Goal: Task Accomplishment & Management: Contribute content

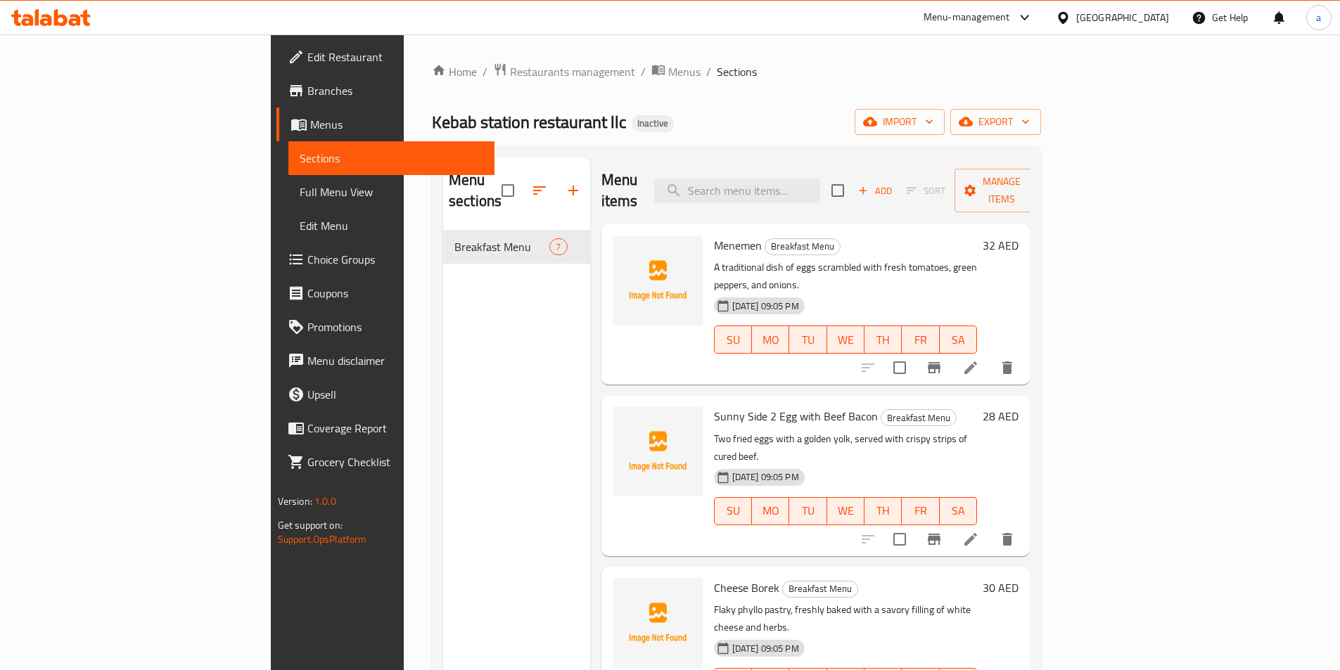
scroll to position [440, 0]
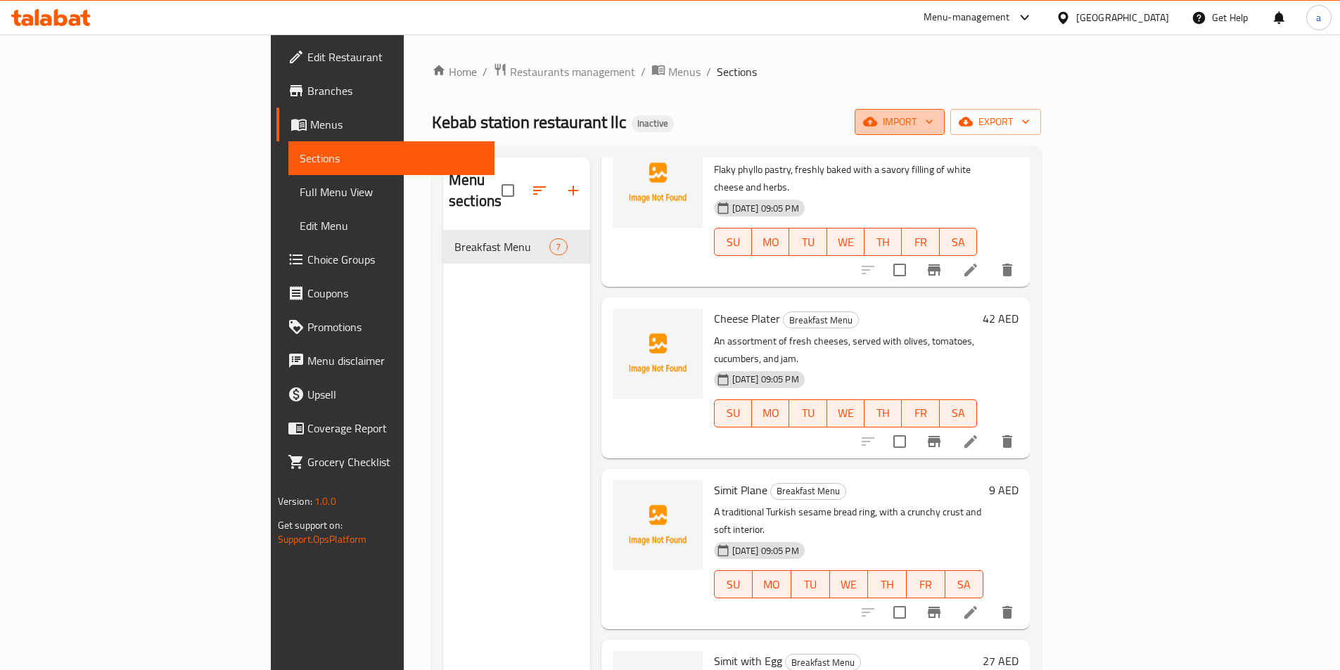
click at [933, 122] on span "import" at bounding box center [900, 122] width 68 height 18
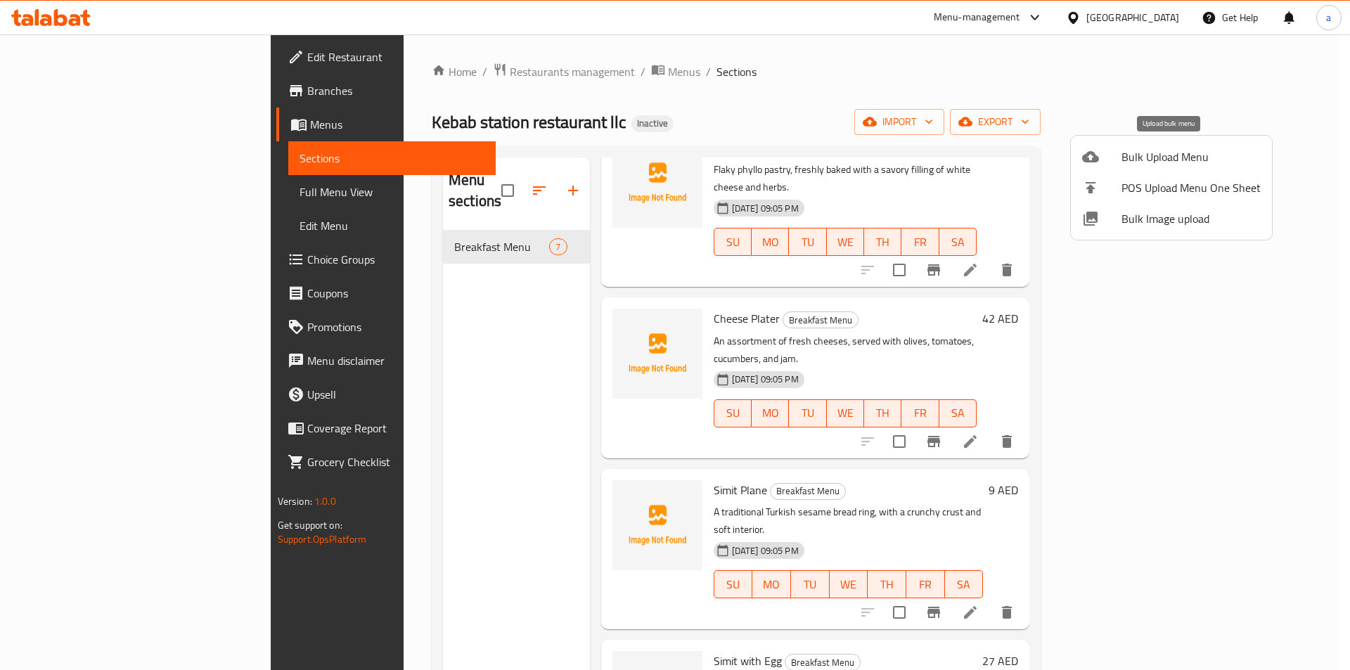
click at [1165, 152] on span "Bulk Upload Menu" at bounding box center [1191, 156] width 139 height 17
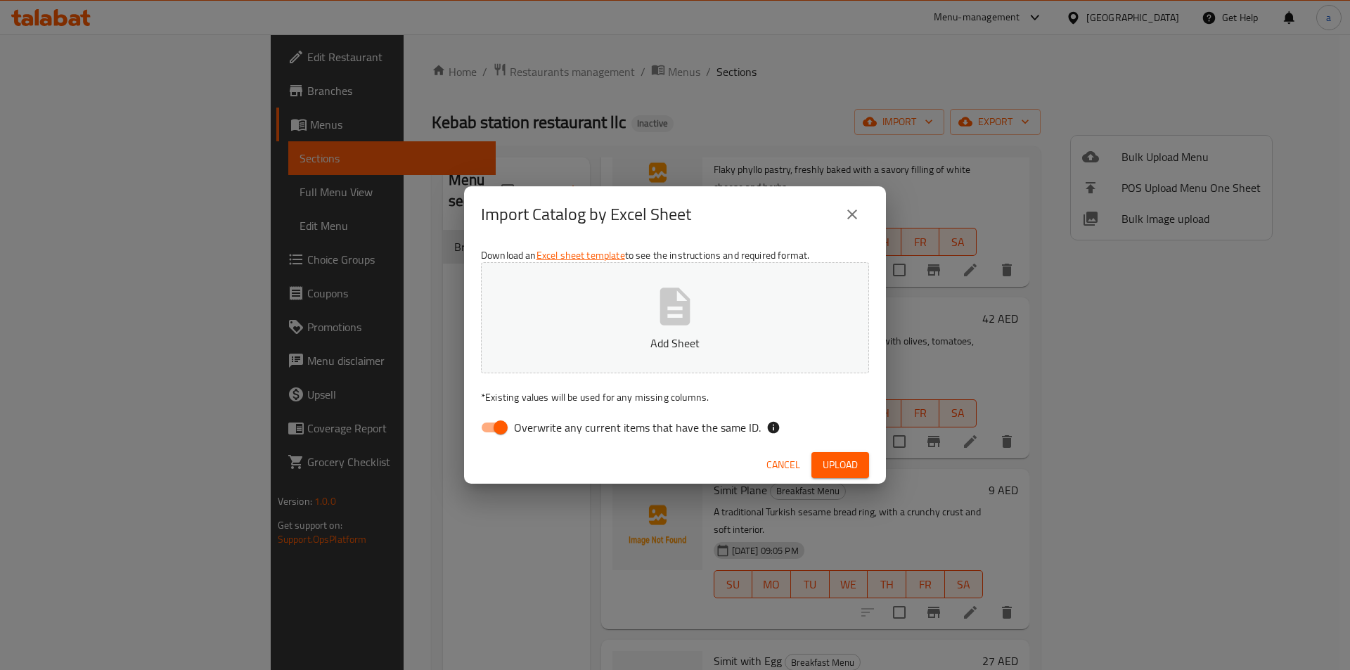
click at [517, 440] on label "Overwrite any current items that have the same ID." at bounding box center [617, 427] width 288 height 27
click at [517, 440] on input "Overwrite any current items that have the same ID." at bounding box center [501, 427] width 80 height 27
checkbox input "false"
click at [577, 347] on p "Add Sheet" at bounding box center [675, 343] width 345 height 17
click at [830, 466] on span "Upload" at bounding box center [840, 465] width 35 height 18
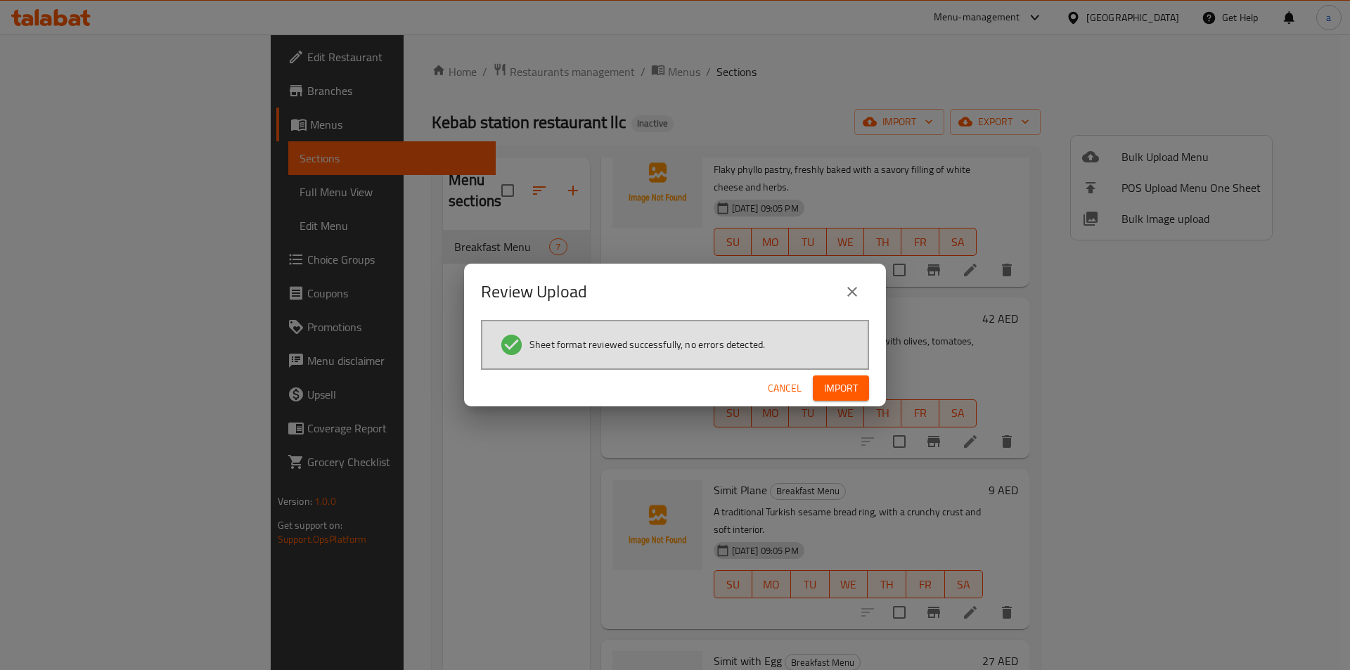
click at [845, 387] on span "Import" at bounding box center [841, 389] width 34 height 18
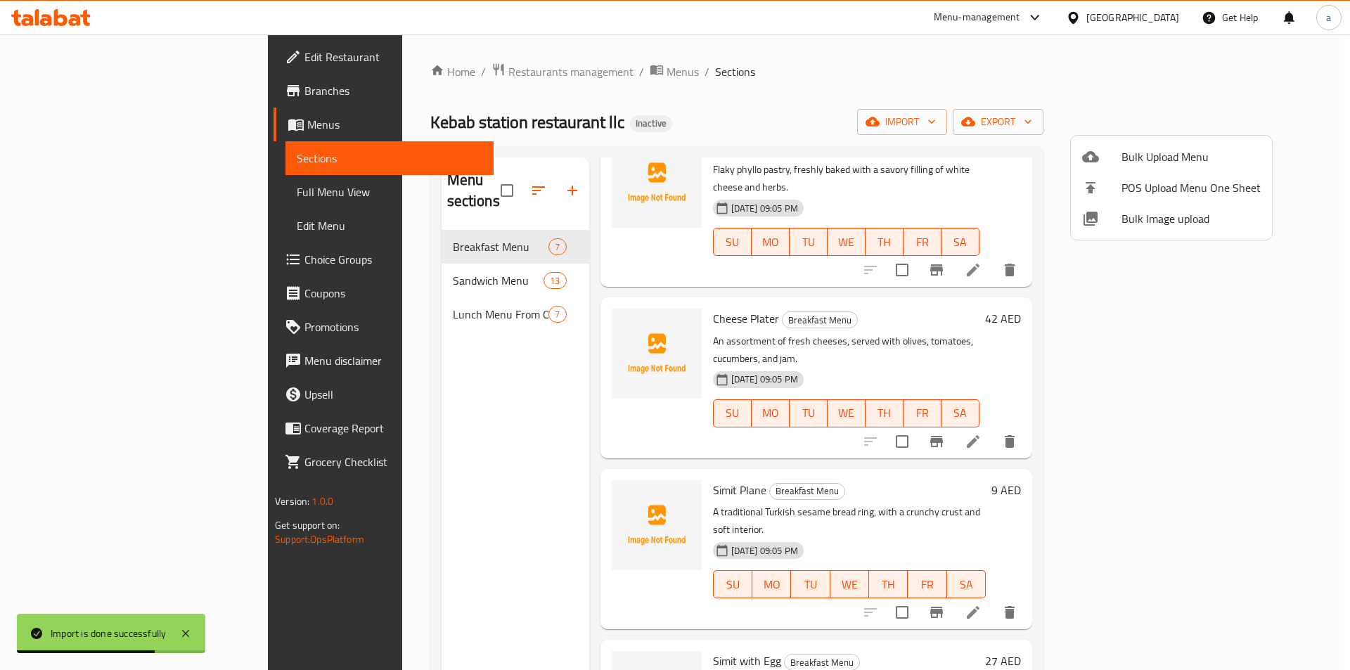
click at [361, 263] on div at bounding box center [675, 335] width 1350 height 670
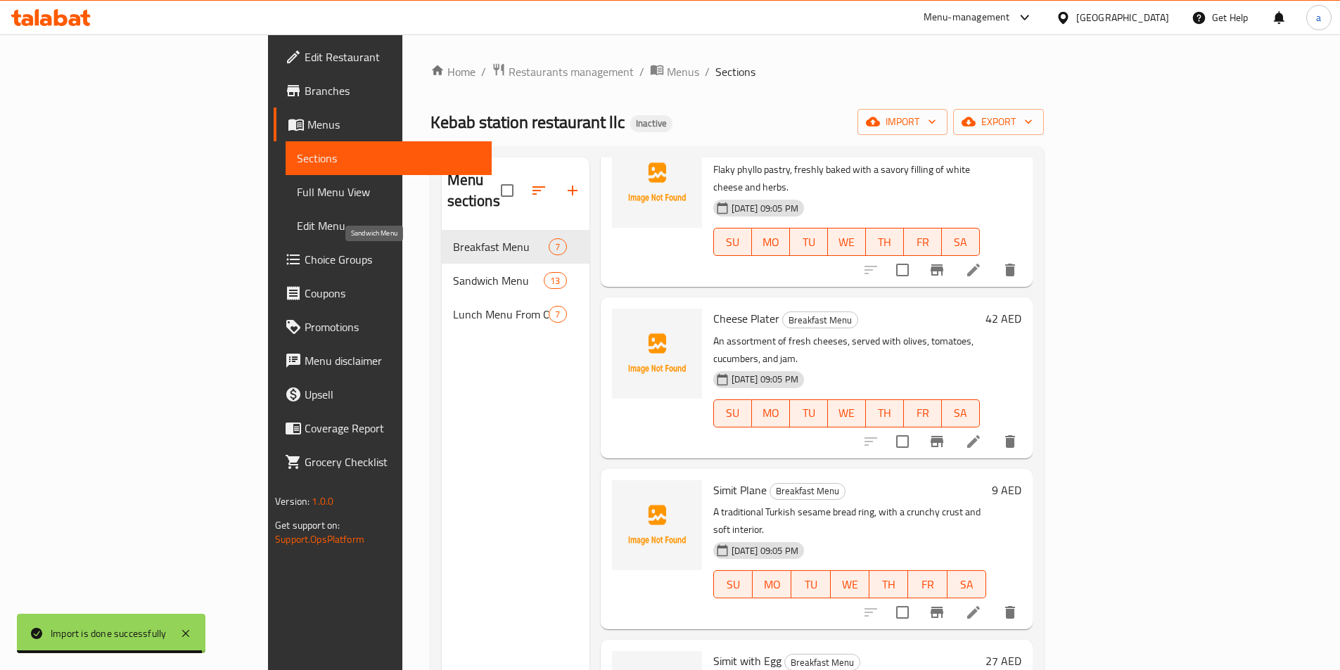
click at [453, 272] on span "Sandwich Menu" at bounding box center [498, 280] width 91 height 17
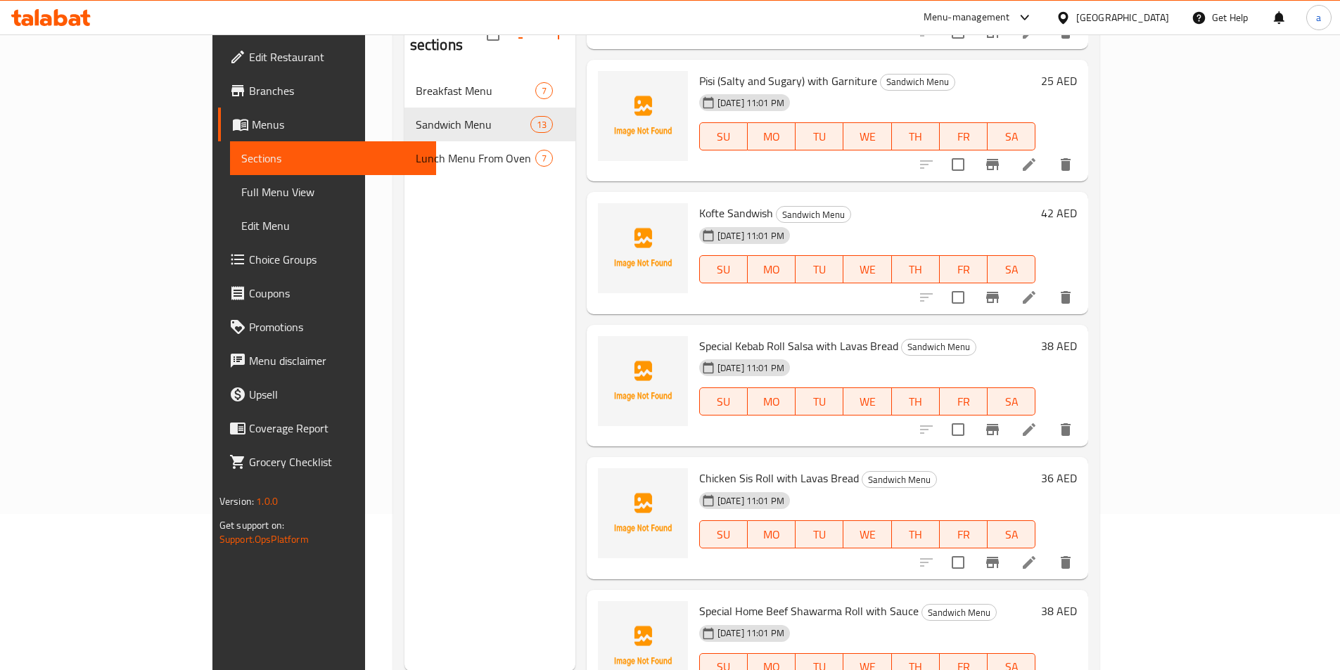
scroll to position [197, 0]
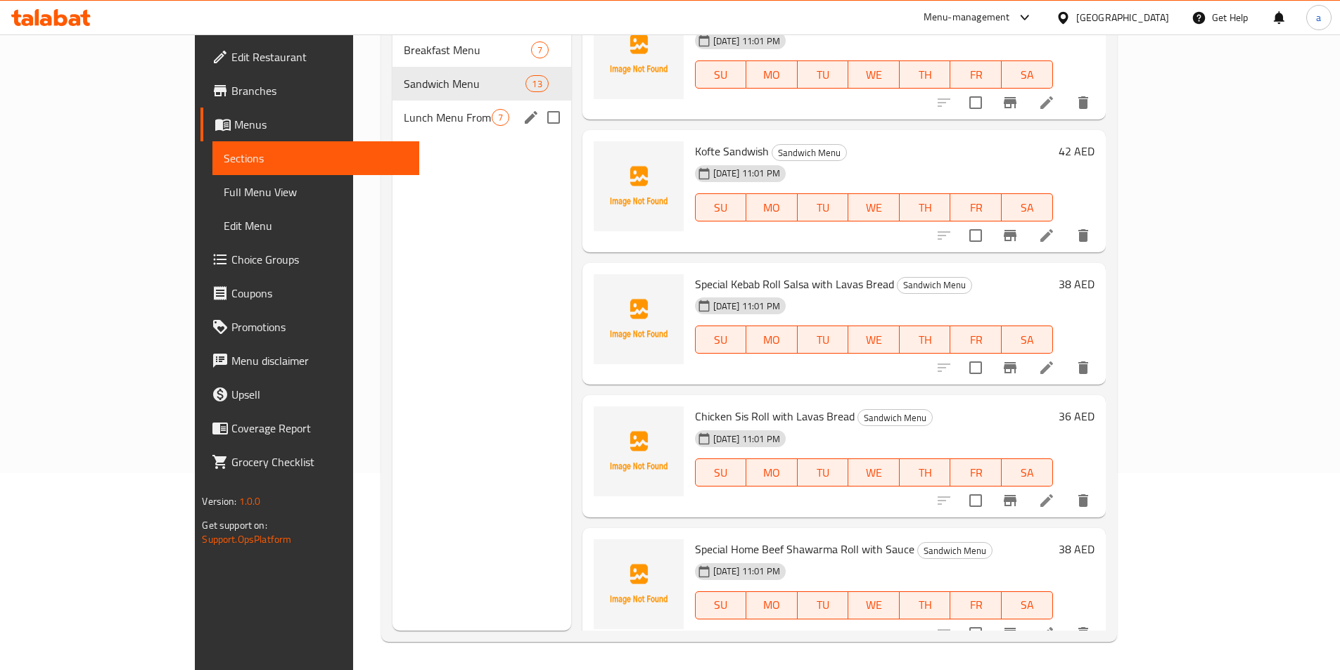
click at [392, 108] on div "Lunch Menu From Oven 7" at bounding box center [481, 118] width 178 height 34
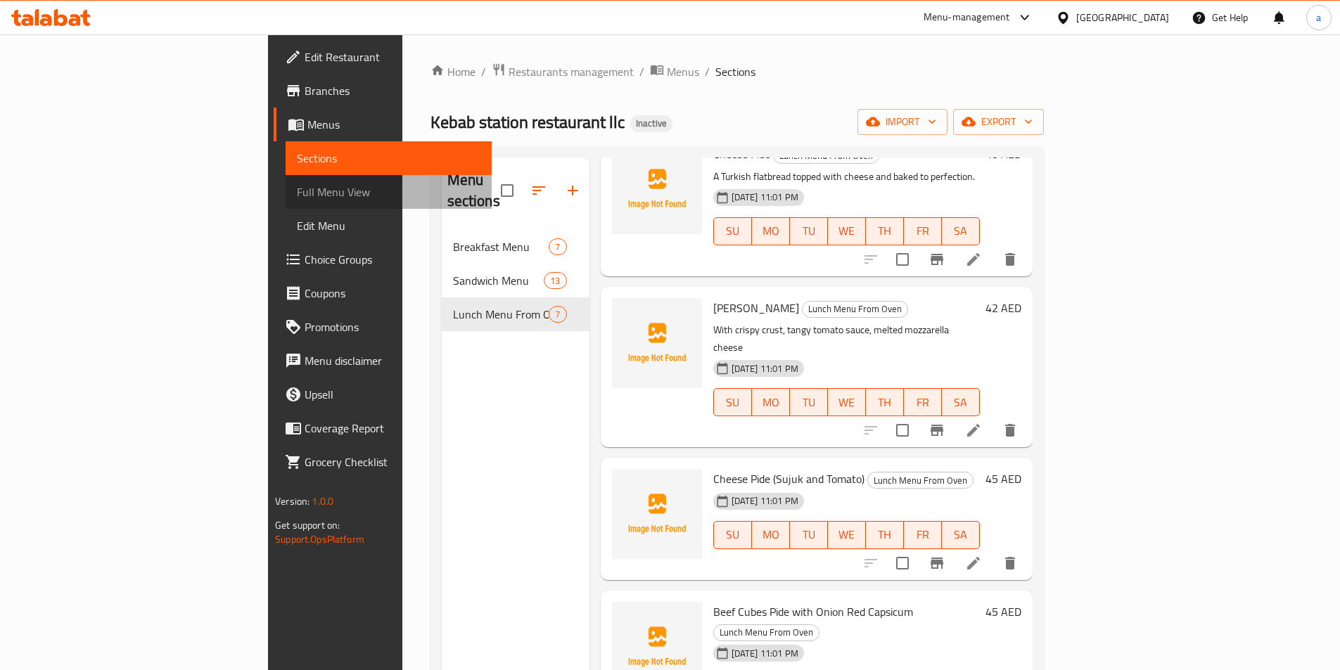
click at [297, 188] on span "Full Menu View" at bounding box center [389, 192] width 184 height 17
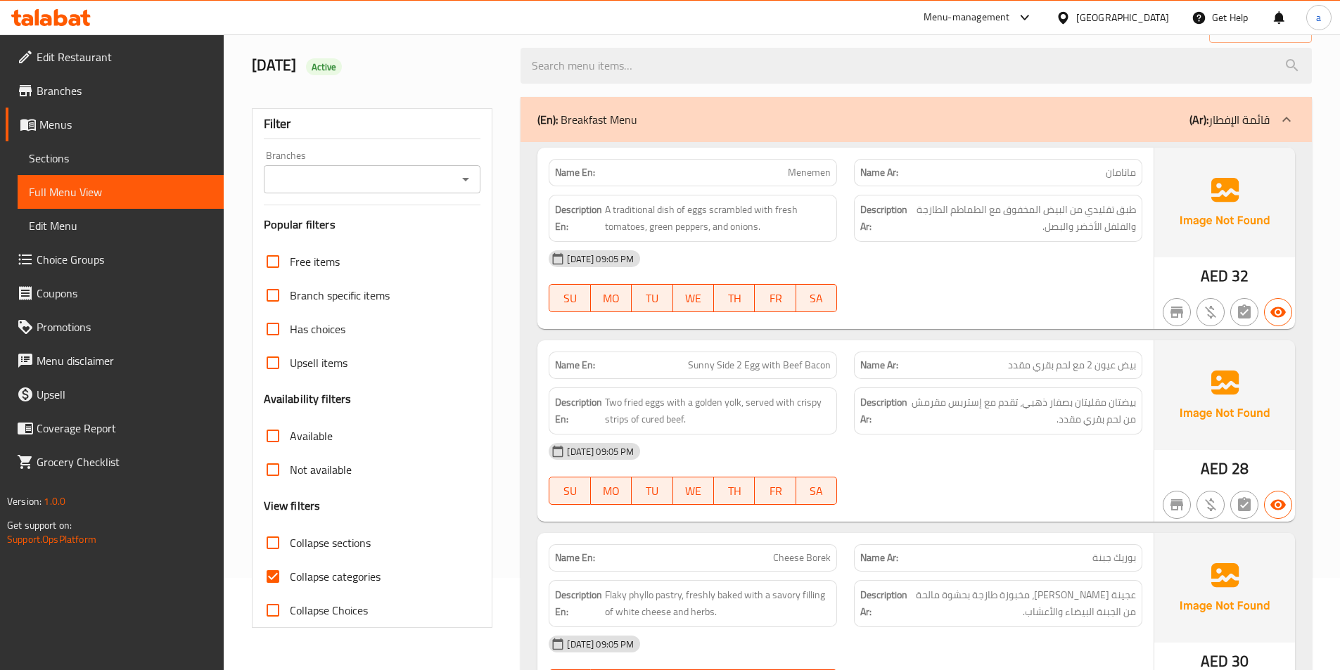
scroll to position [70, 0]
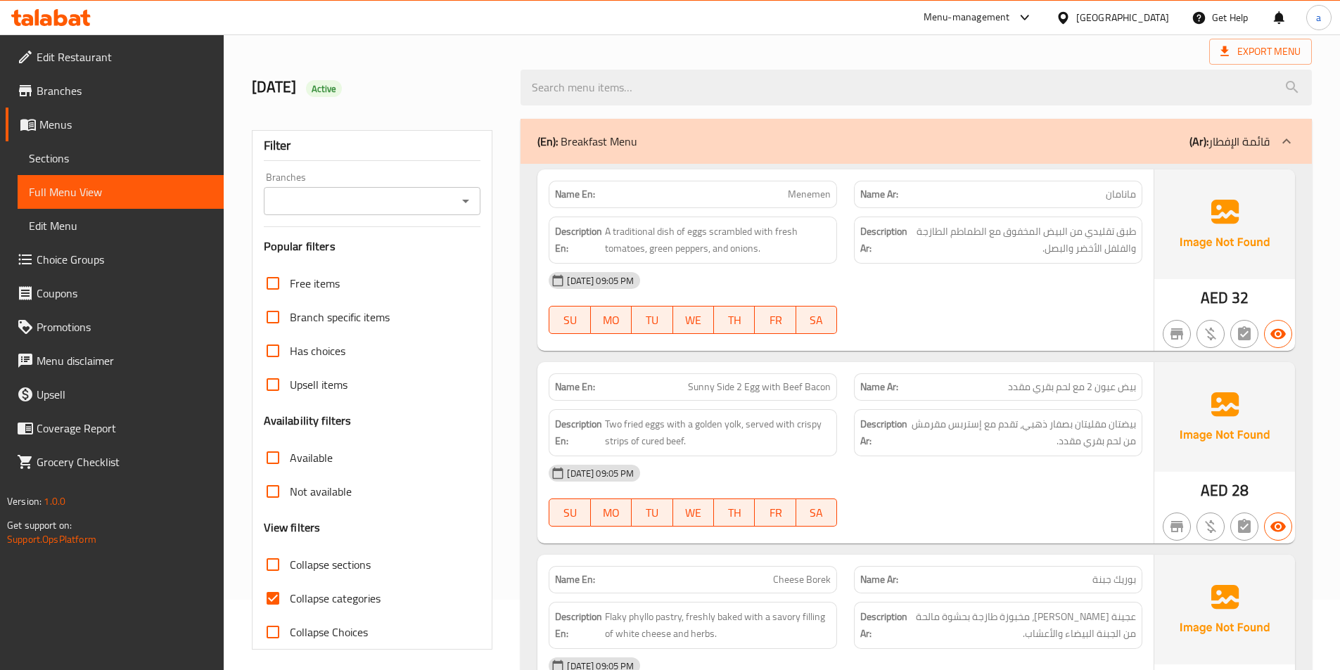
click at [751, 145] on div "(En): Breakfast Menu (Ar): قائمة الإفطار" at bounding box center [903, 141] width 732 height 17
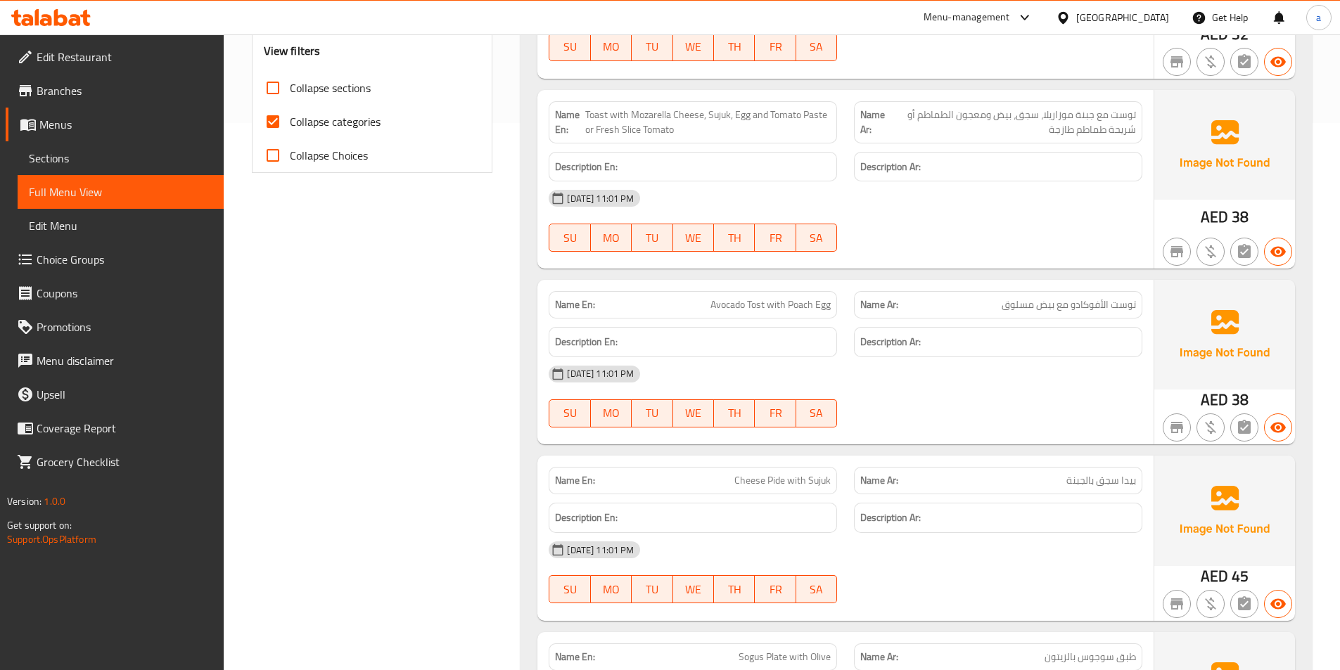
scroll to position [510, 0]
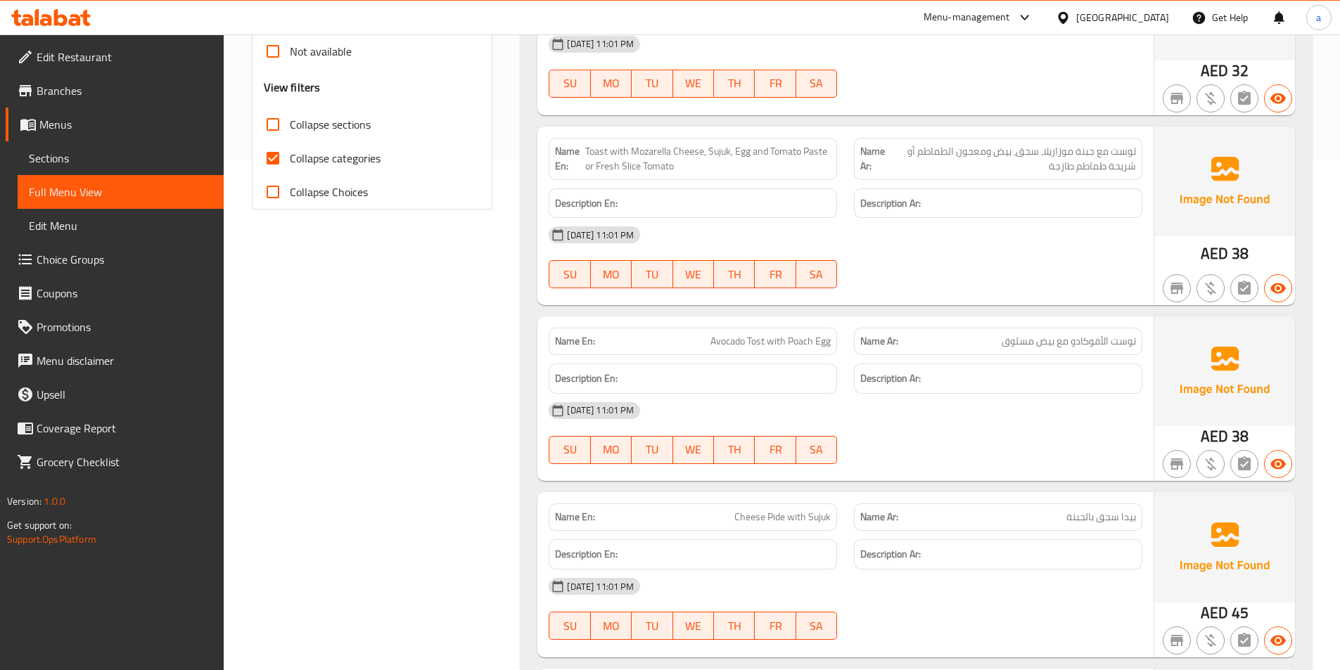
click at [321, 153] on span "Collapse categories" at bounding box center [335, 158] width 91 height 17
click at [290, 153] on input "Collapse categories" at bounding box center [273, 158] width 34 height 34
checkbox input "false"
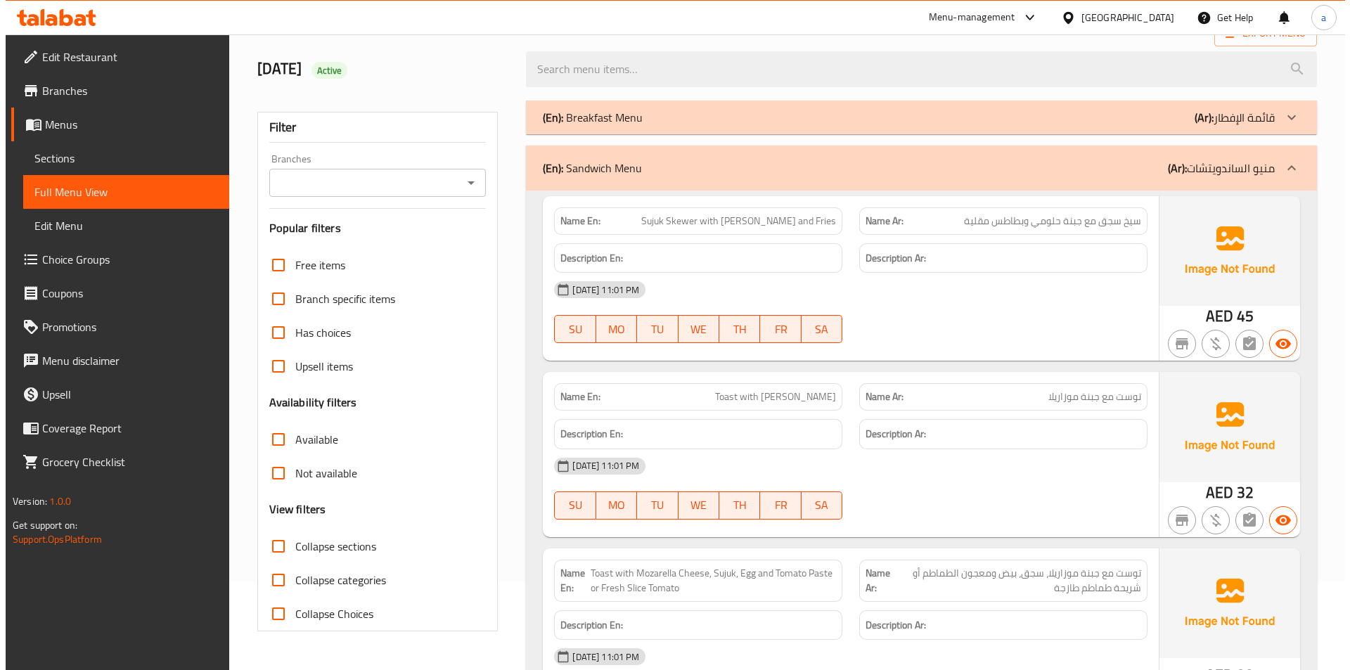
scroll to position [0, 0]
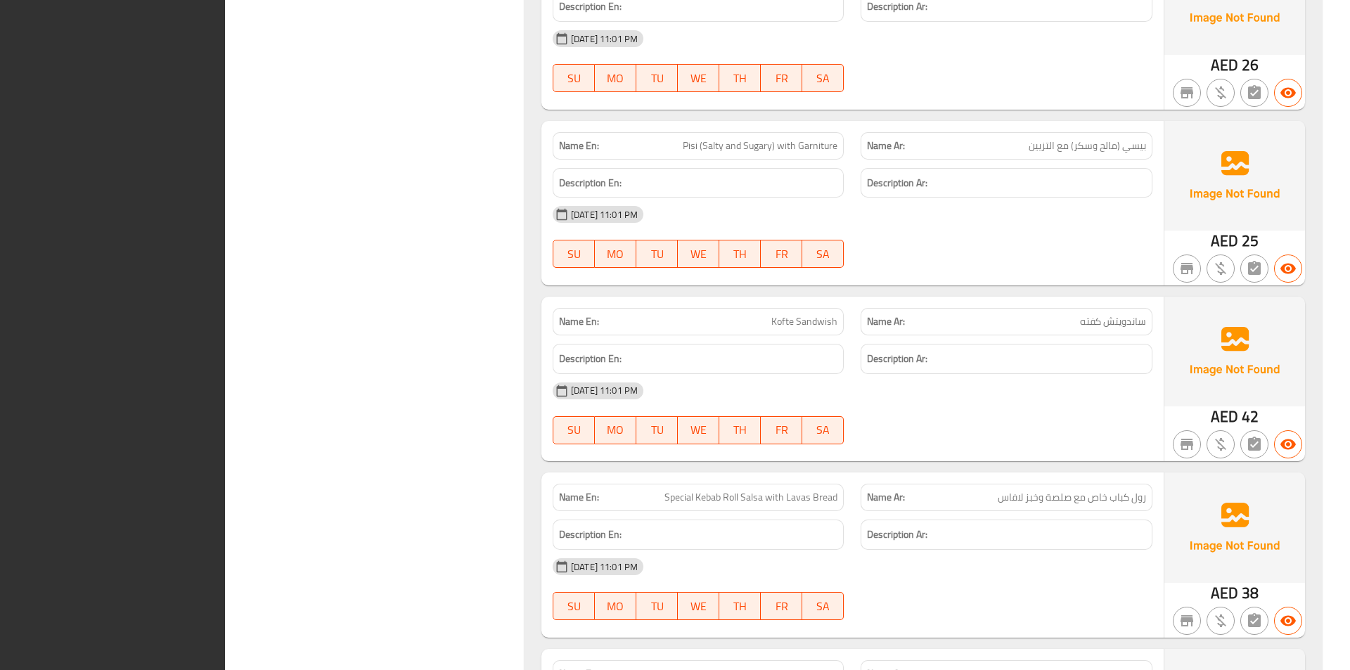
click at [418, 279] on div "Filter Branches Branches Popular filters Free items Branch specific items Has c…" at bounding box center [380, 490] width 271 height 3793
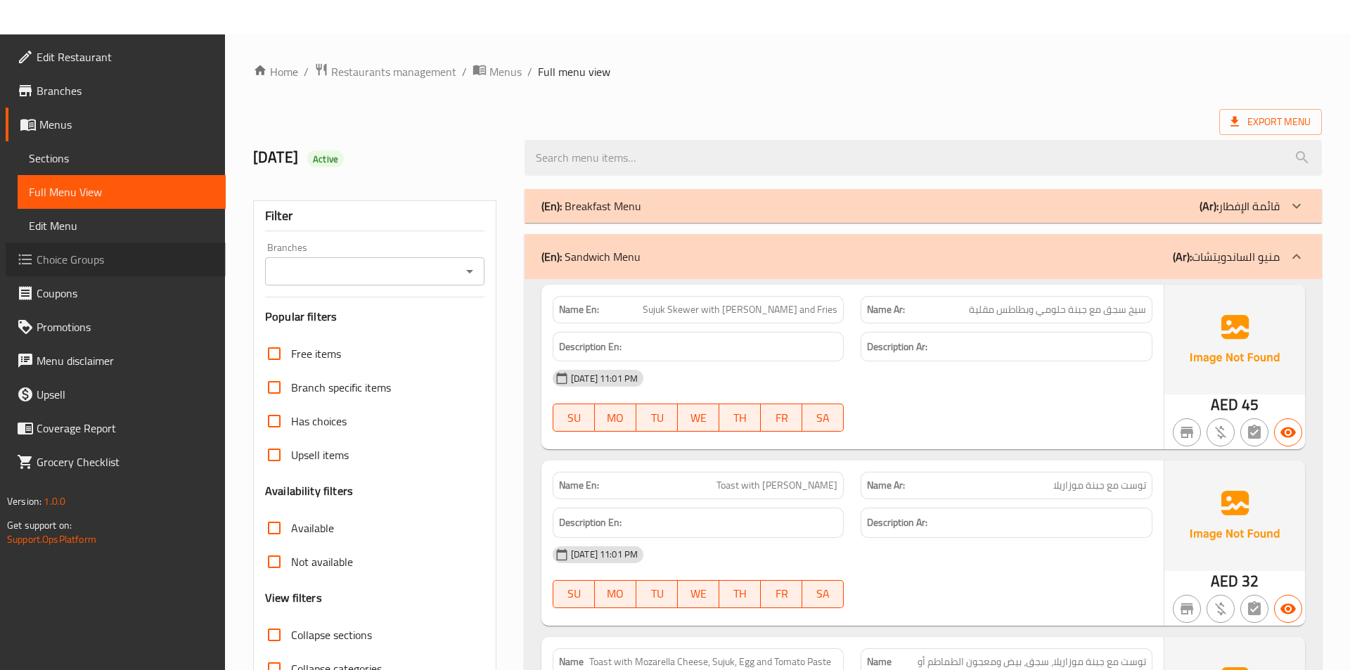
click at [64, 268] on span "Choice Groups" at bounding box center [126, 259] width 178 height 17
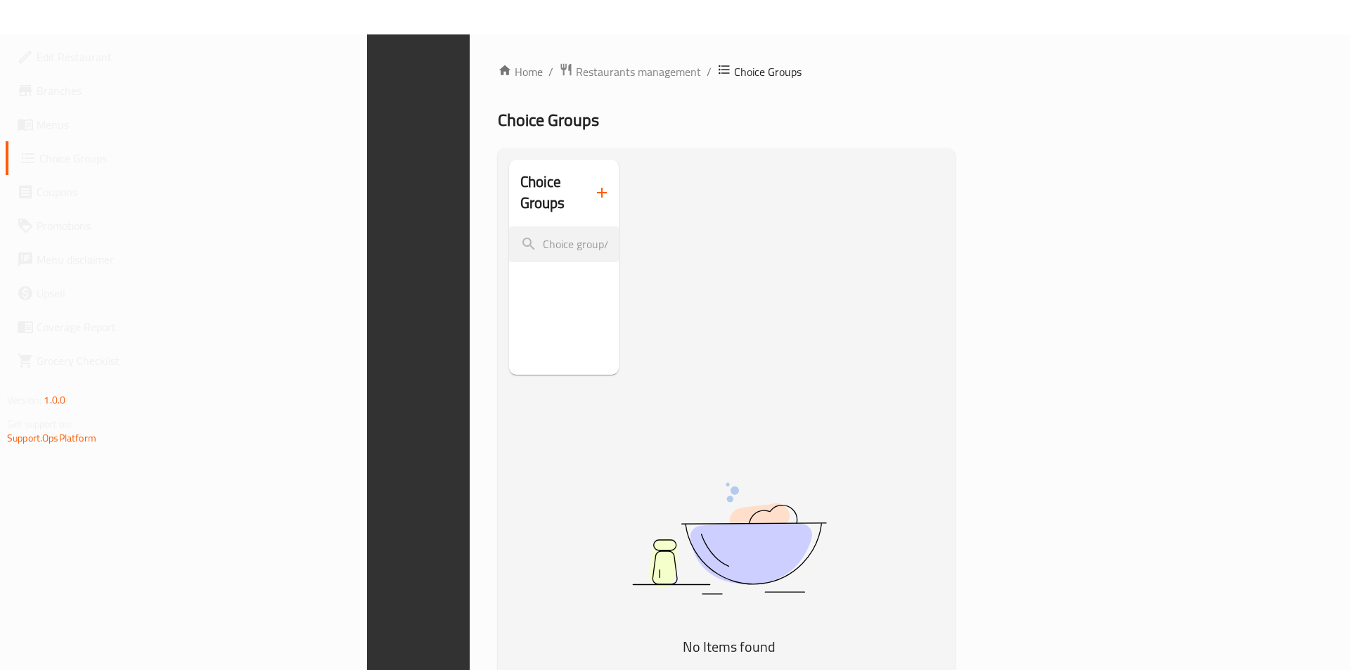
click at [593, 190] on icon "button" at bounding box center [601, 192] width 17 height 17
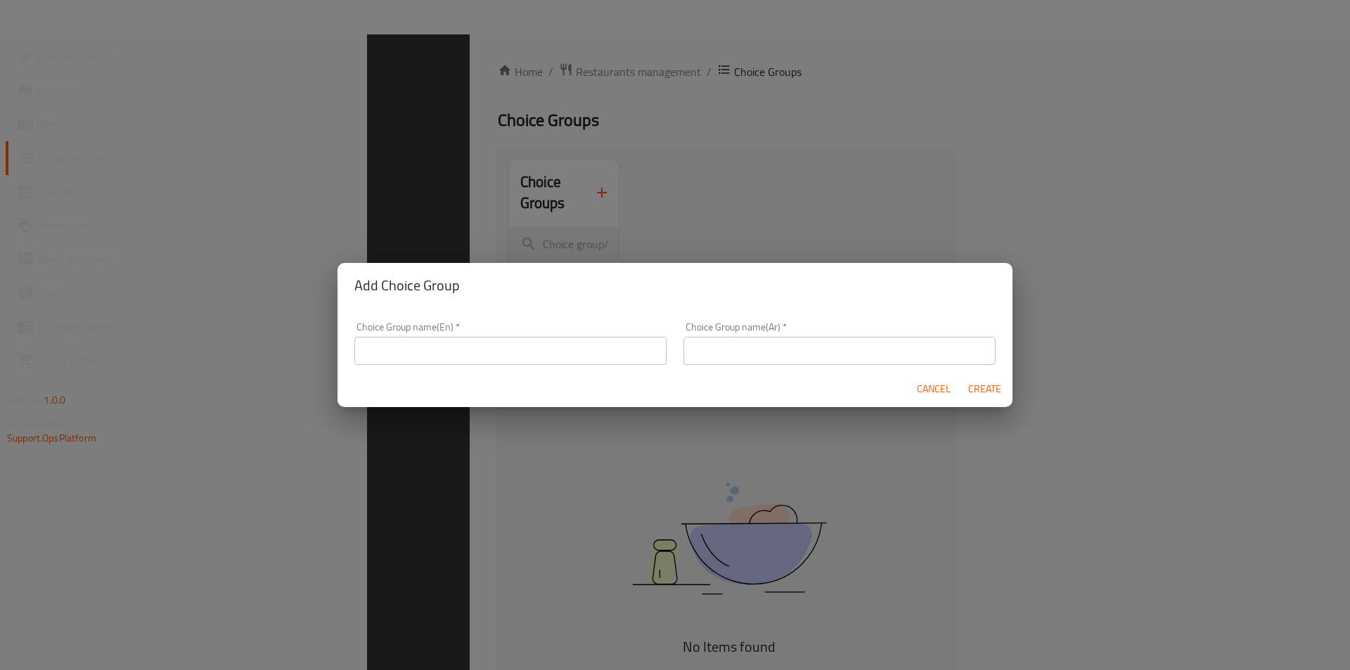
click at [477, 349] on input "text" at bounding box center [510, 351] width 312 height 28
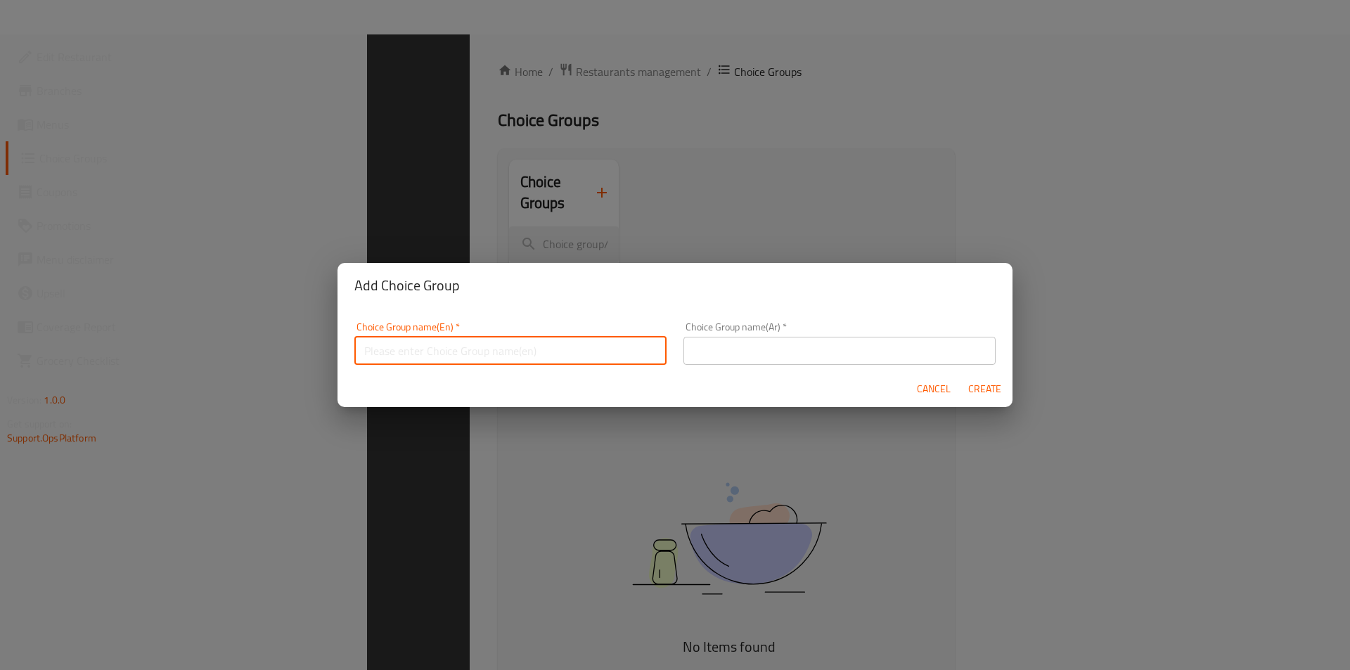
type input "your choice of:"
click at [727, 347] on input "text" at bounding box center [839, 351] width 312 height 28
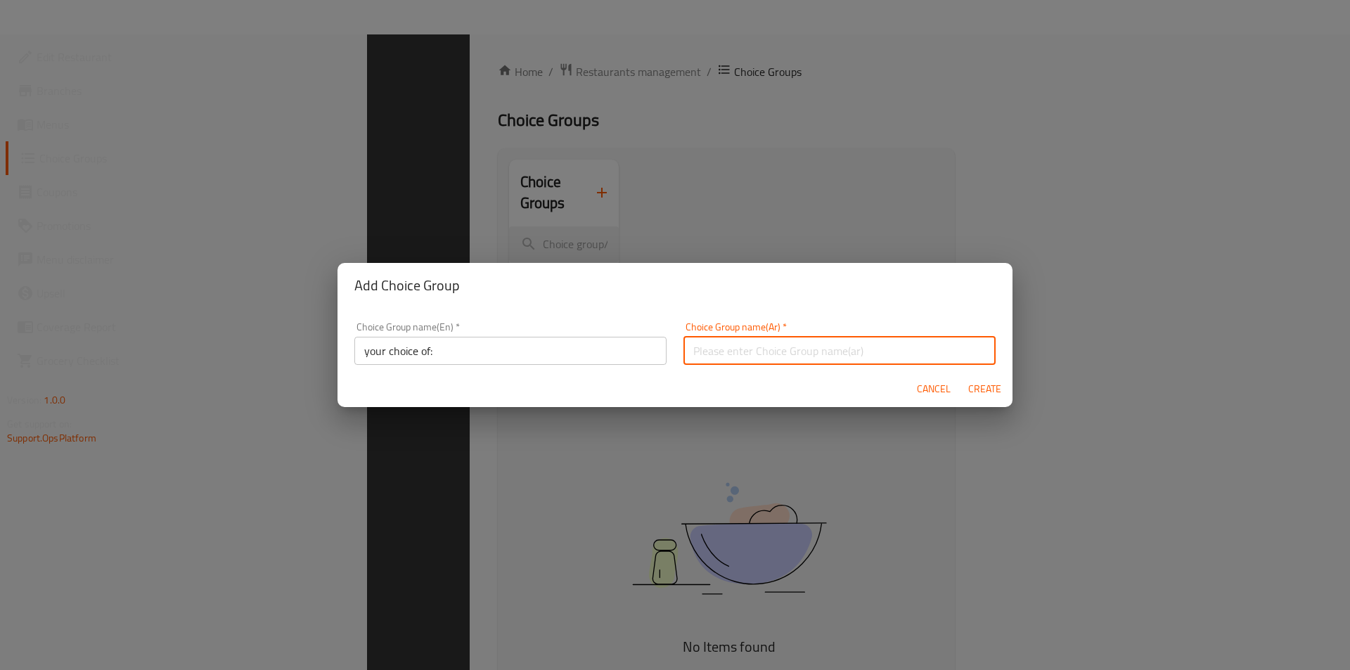
type input "إختيارك من:"
click at [975, 389] on span "Create" at bounding box center [985, 389] width 34 height 18
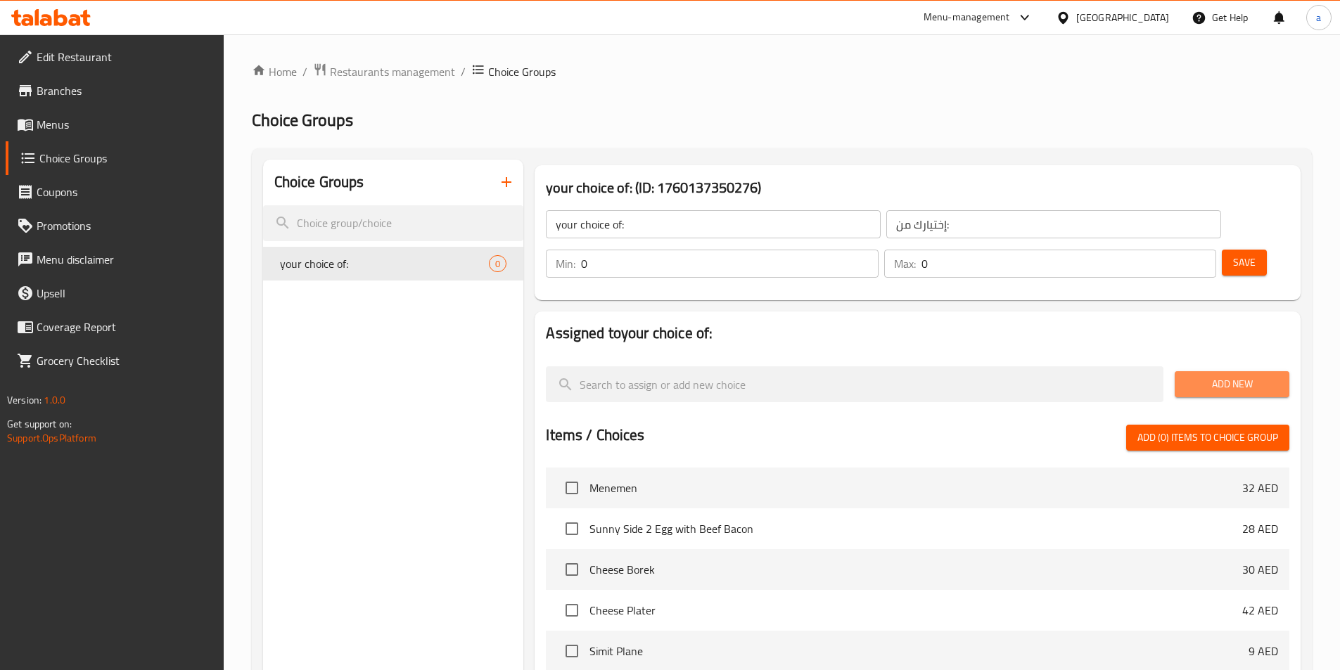
click at [1269, 375] on span "Add New" at bounding box center [1232, 384] width 92 height 18
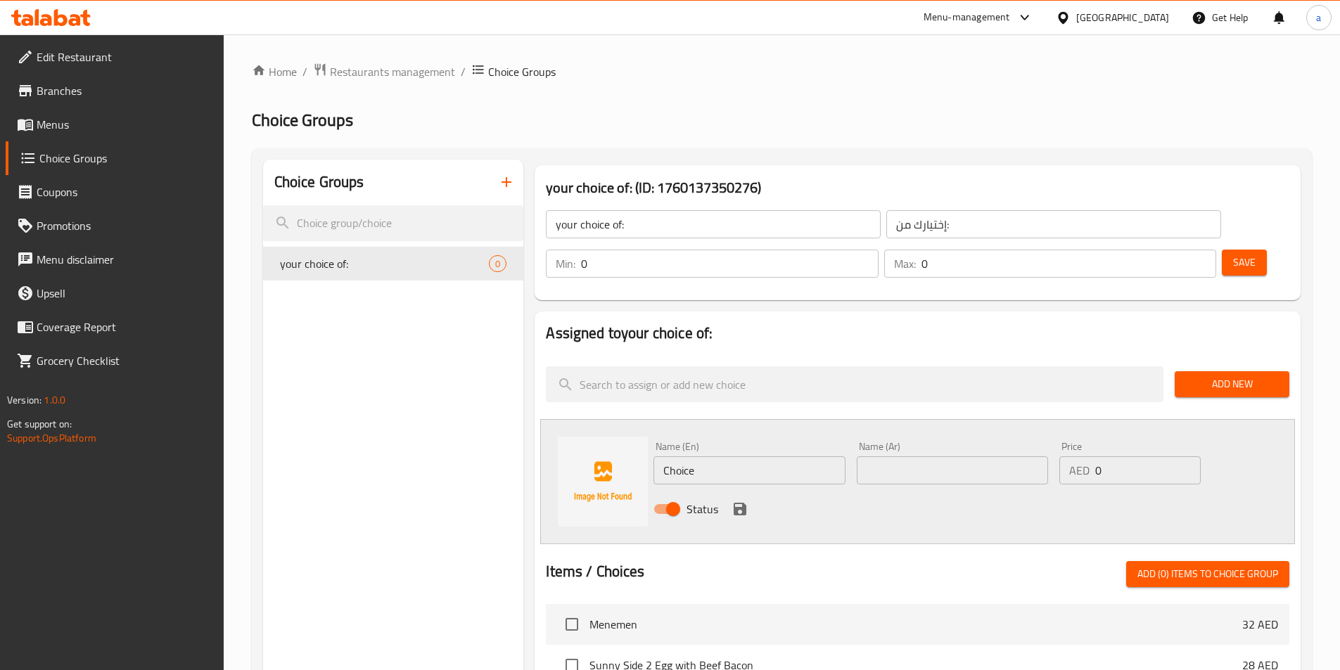
click at [907, 456] on input "text" at bounding box center [951, 470] width 191 height 28
paste input "معجون الطماطم"
type input "معجون الطماطم"
click at [717, 456] on input "Choice" at bounding box center [748, 470] width 191 height 28
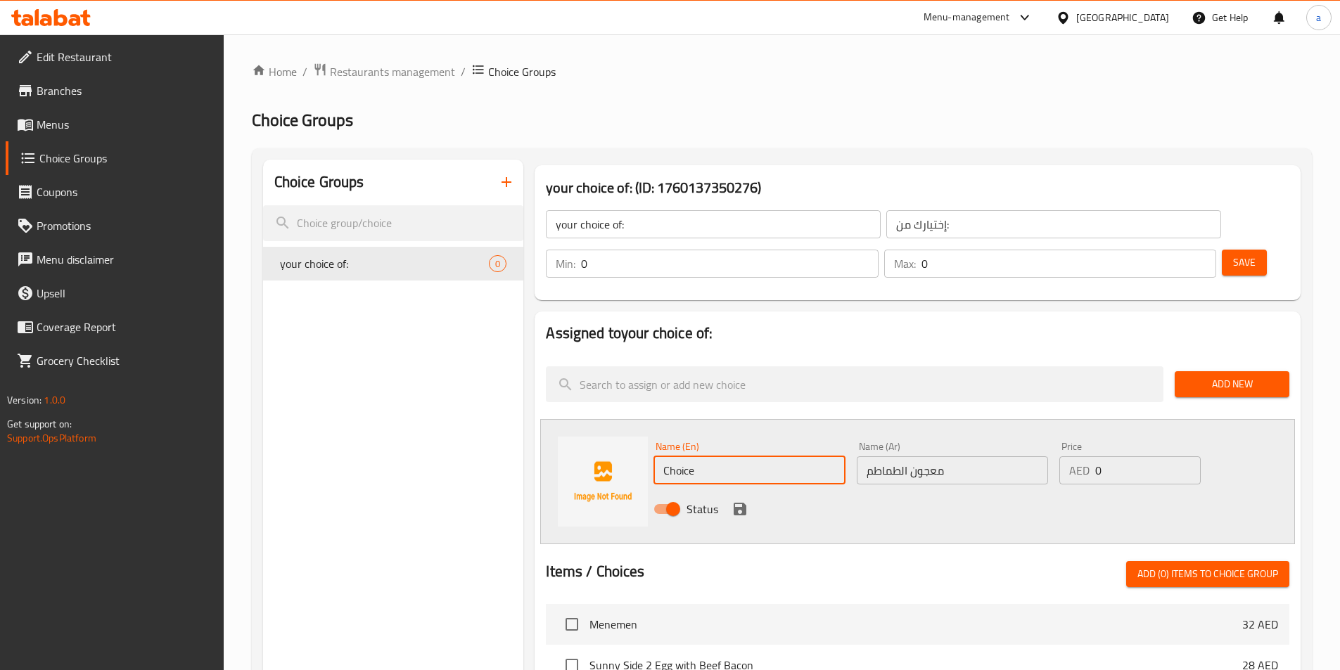
click at [717, 456] on input "Choice" at bounding box center [748, 470] width 191 height 28
paste input "Tomato Past"
type input "Tomato Paste"
click at [878, 250] on input "0" at bounding box center [729, 264] width 297 height 28
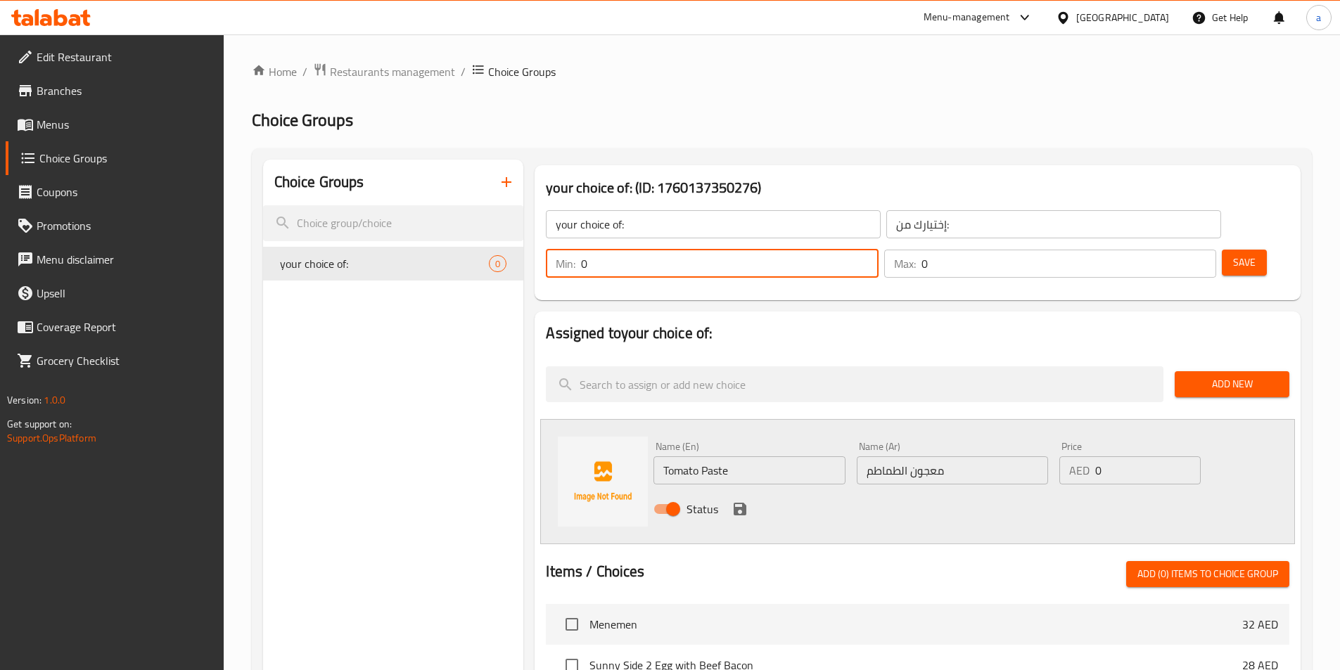
click at [878, 250] on input "0" at bounding box center [729, 264] width 297 height 28
type input "1"
click at [878, 250] on input "1" at bounding box center [729, 264] width 297 height 28
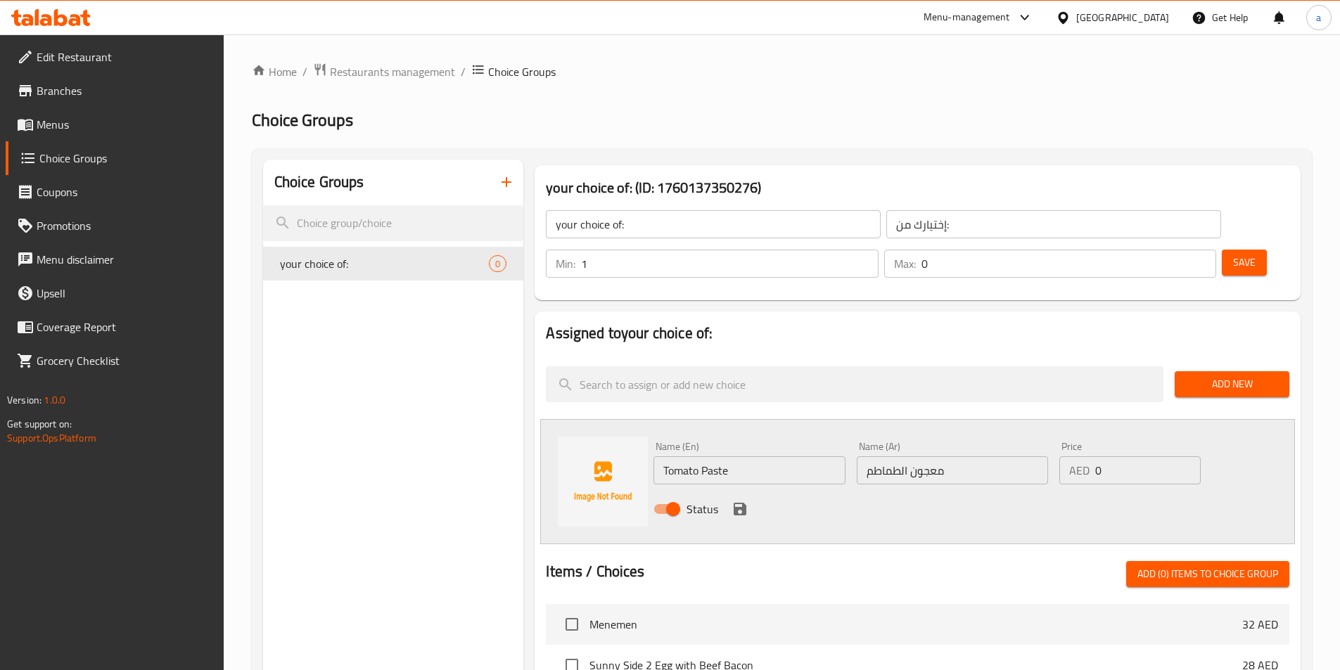
click at [916, 255] on p "Max:" at bounding box center [905, 263] width 22 height 17
click at [1175, 250] on input "0" at bounding box center [1068, 264] width 295 height 28
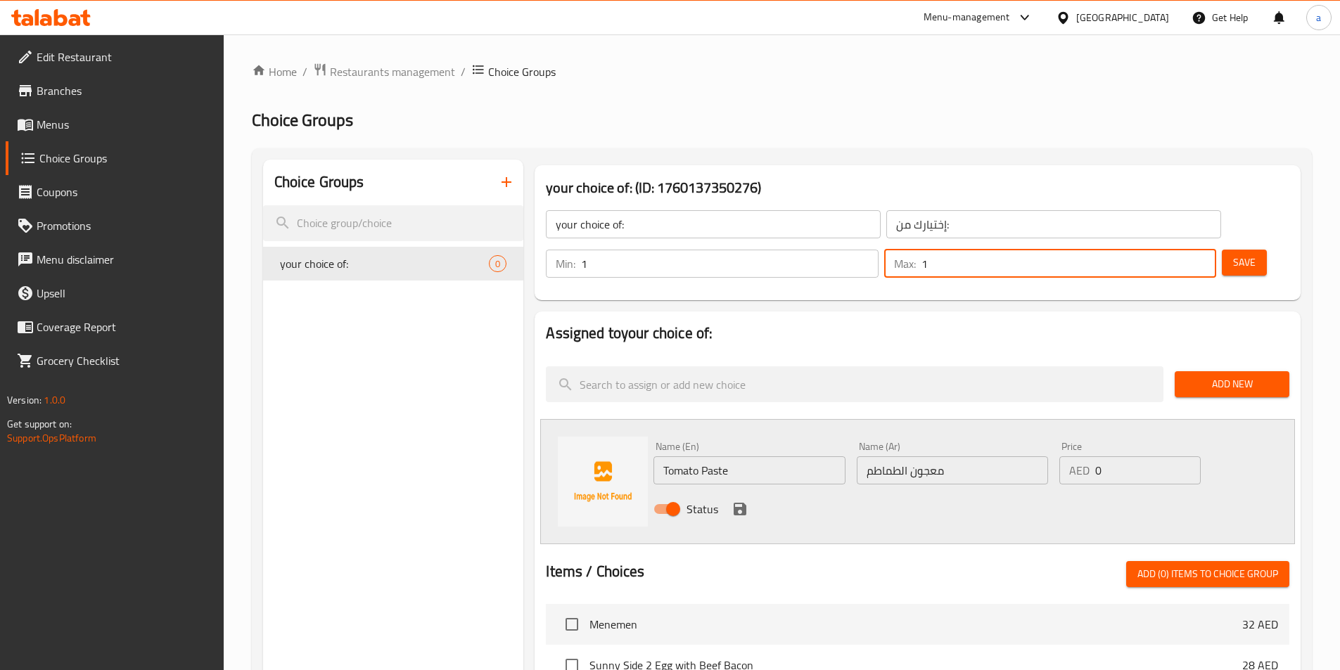
type input "1"
click at [1180, 250] on input "1" at bounding box center [1068, 264] width 295 height 28
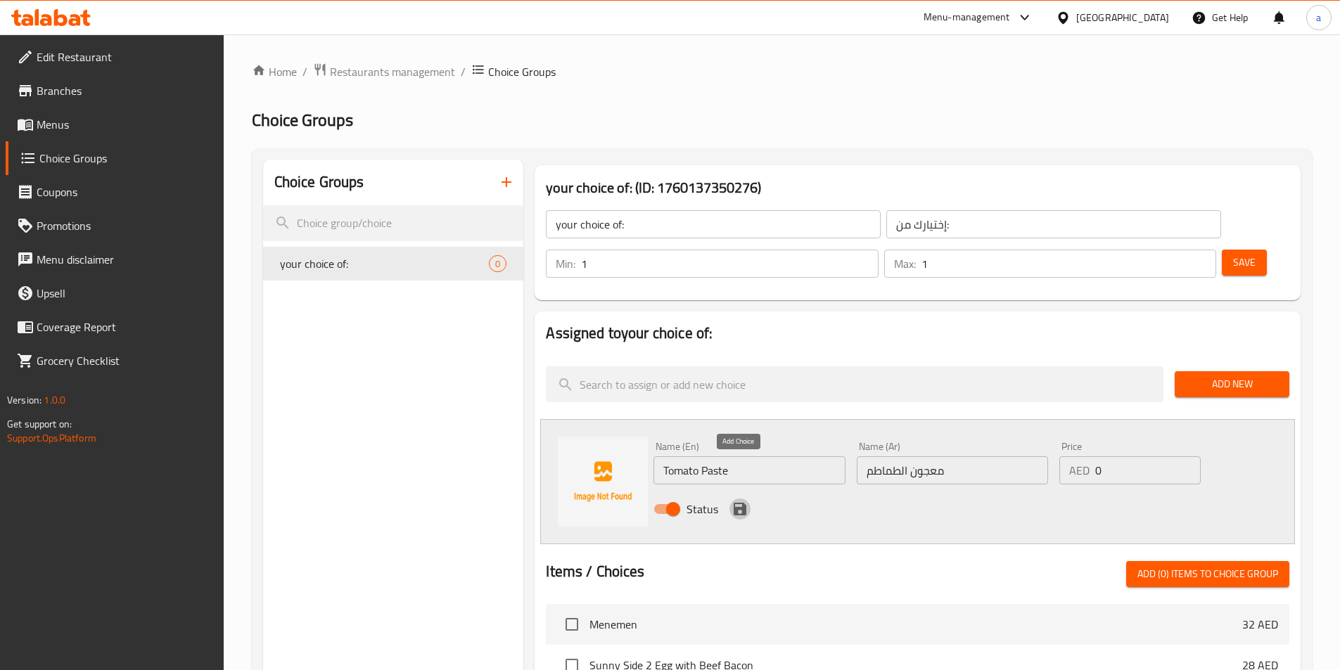
click at [745, 503] on icon "save" at bounding box center [739, 509] width 13 height 13
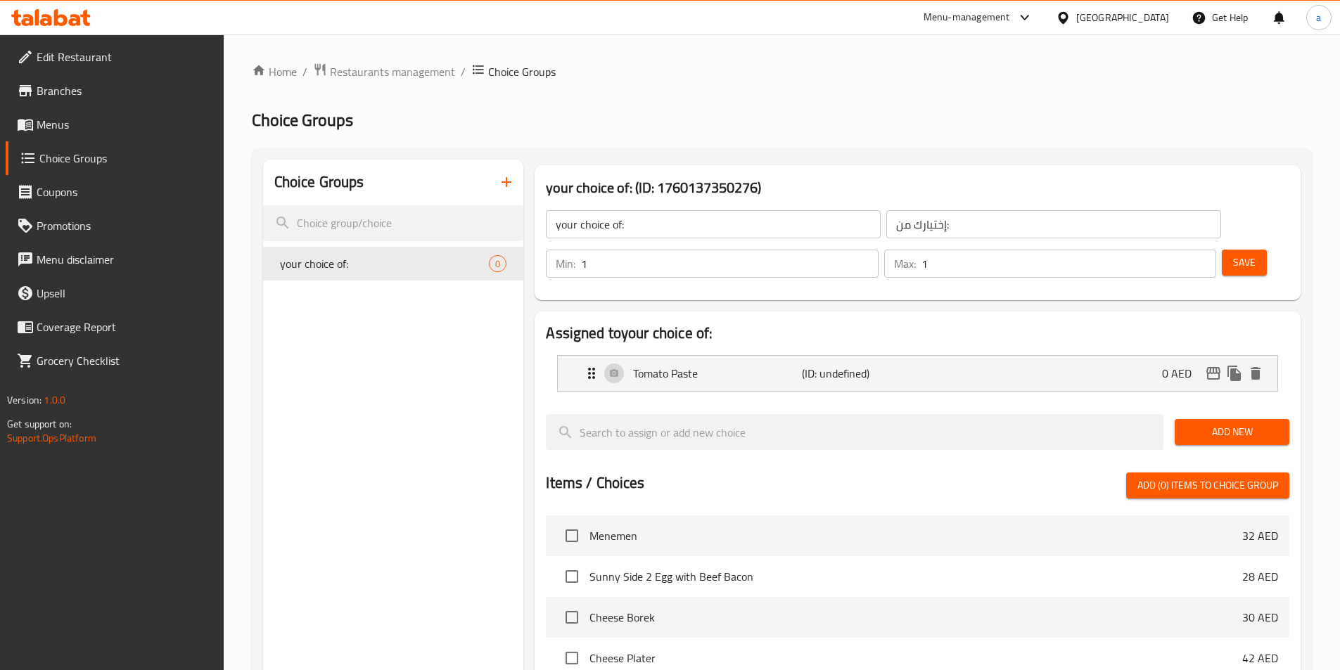
click at [1221, 250] on button "Save" at bounding box center [1243, 263] width 45 height 26
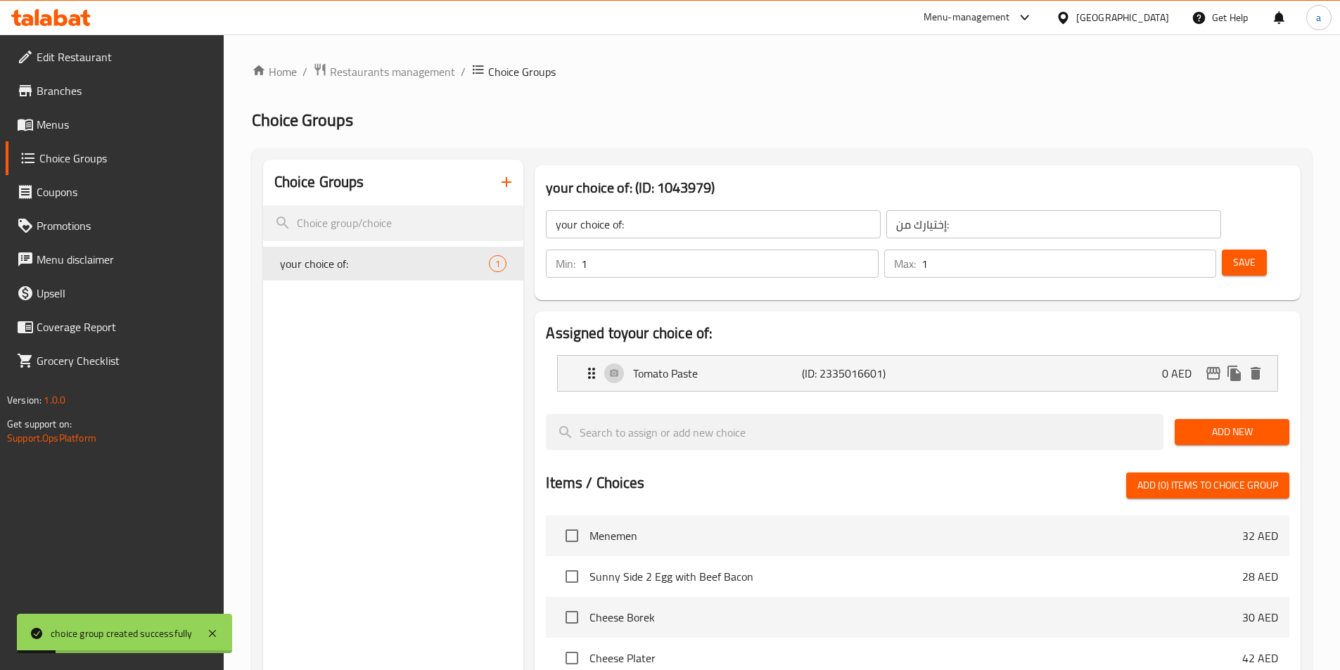
click at [1231, 423] on span "Add New" at bounding box center [1232, 432] width 92 height 18
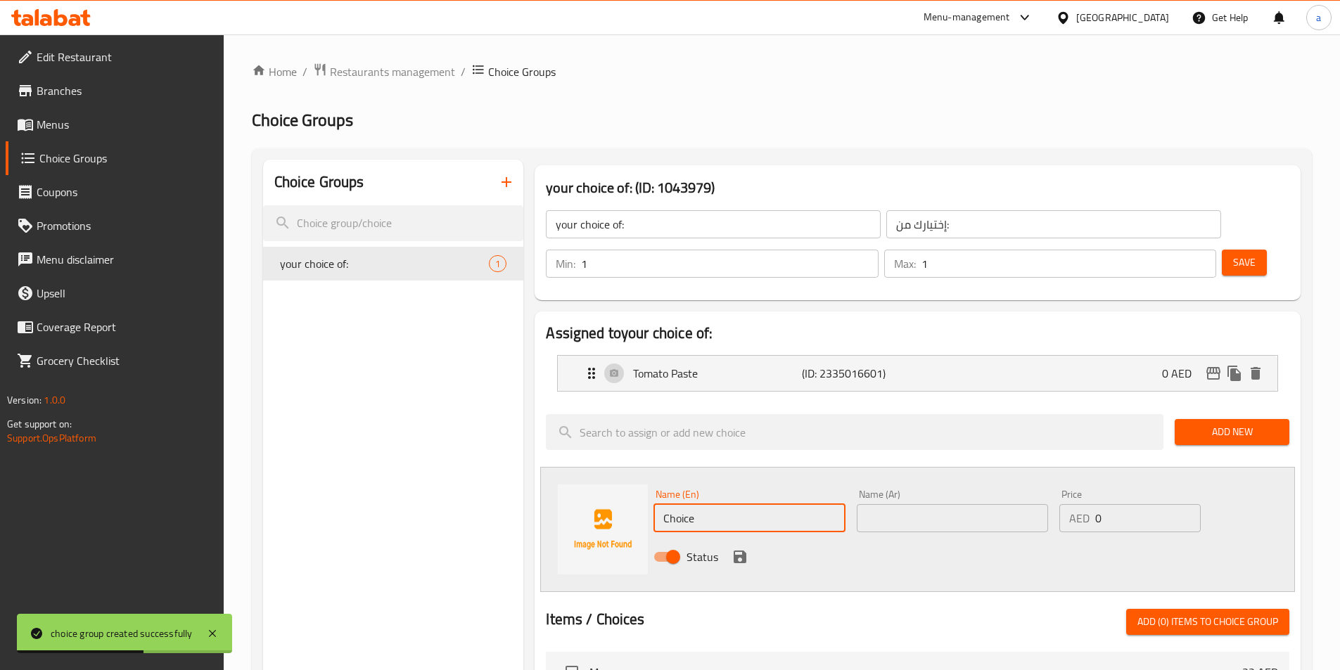
click at [717, 504] on input "Choice" at bounding box center [748, 518] width 191 height 28
paste input "Fresh Slice Tomato"
type input "Fresh Slice Tomato"
click at [925, 504] on input "text" at bounding box center [951, 518] width 191 height 28
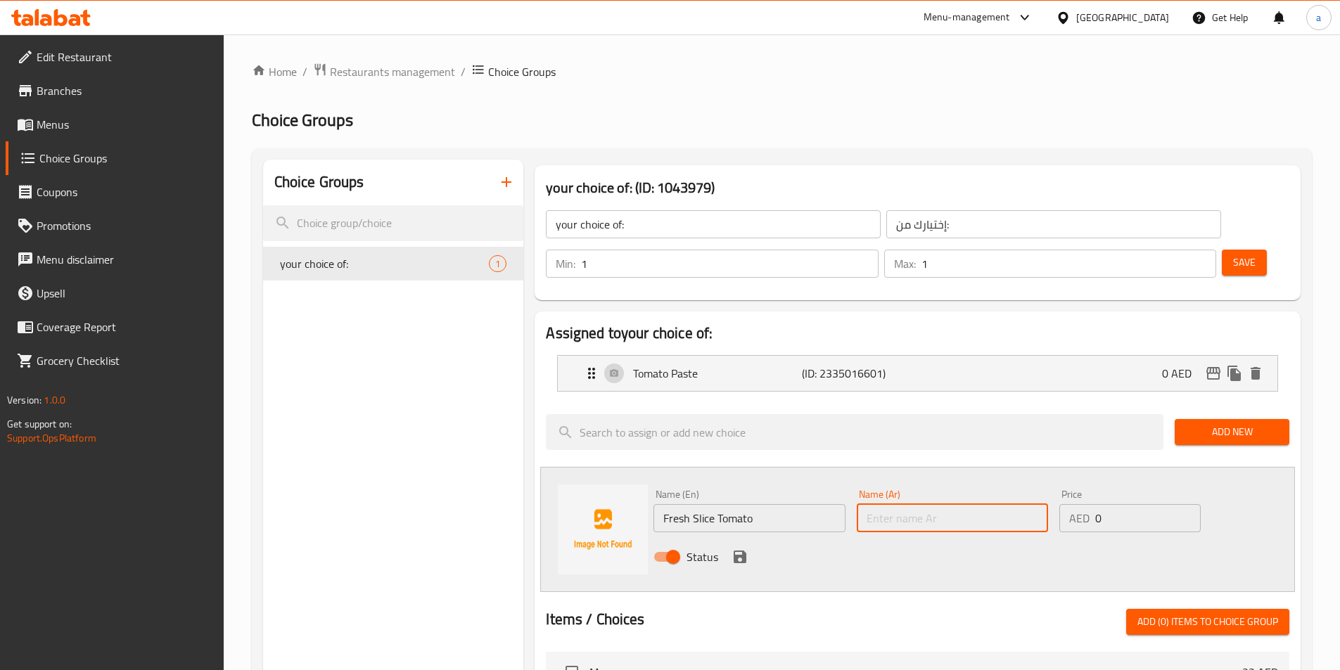
paste input "شريحة طماطم طازجة"
type input "شريحة طماطم طازجة"
click at [743, 551] on icon "save" at bounding box center [739, 557] width 13 height 13
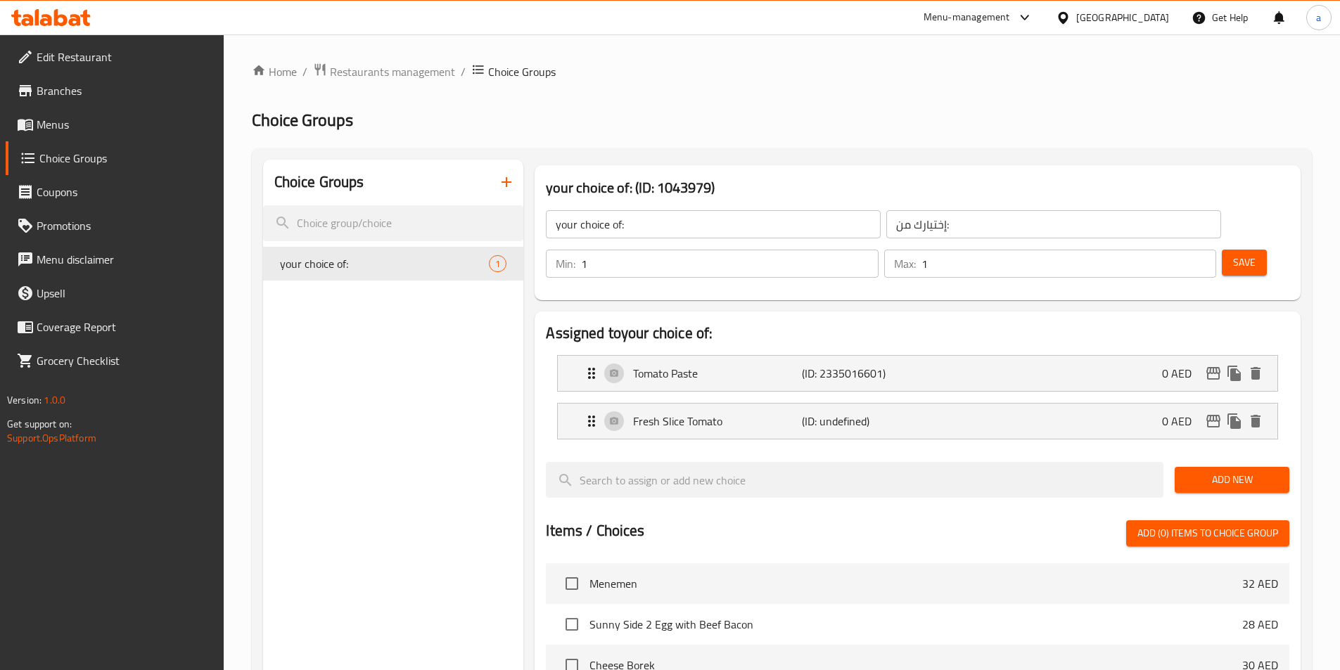
click at [1233, 254] on span "Save" at bounding box center [1244, 263] width 23 height 18
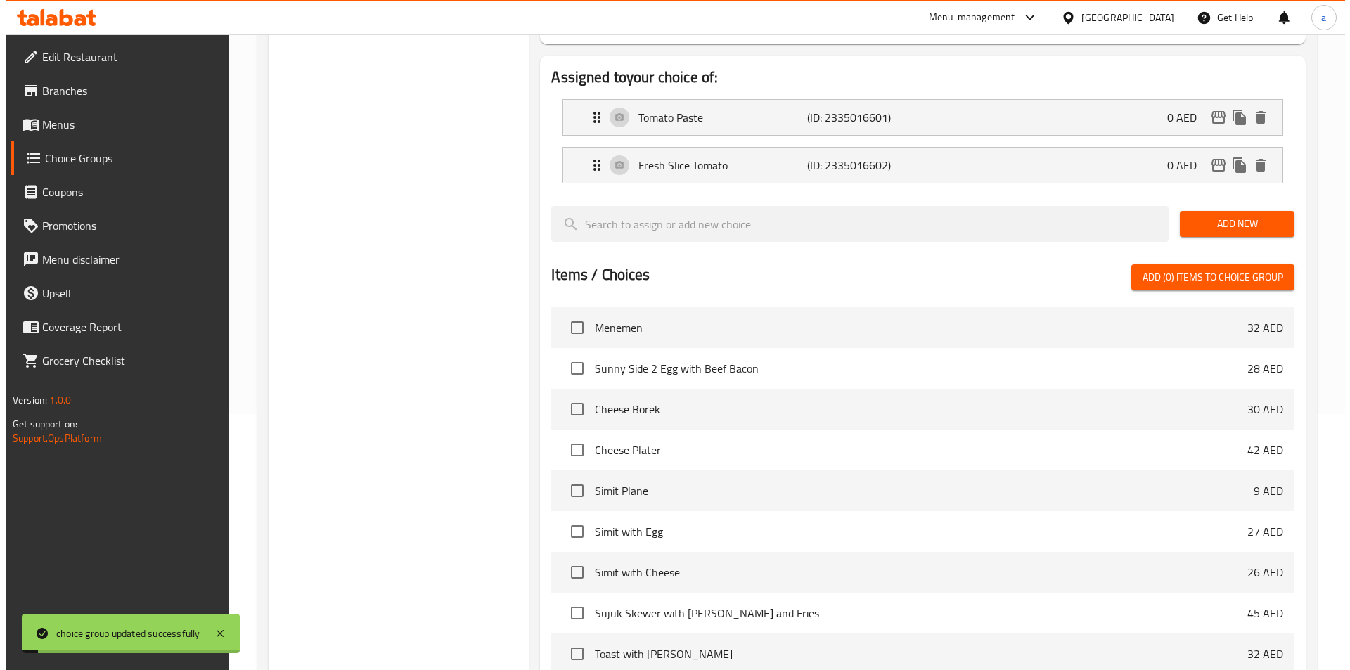
scroll to position [405, 0]
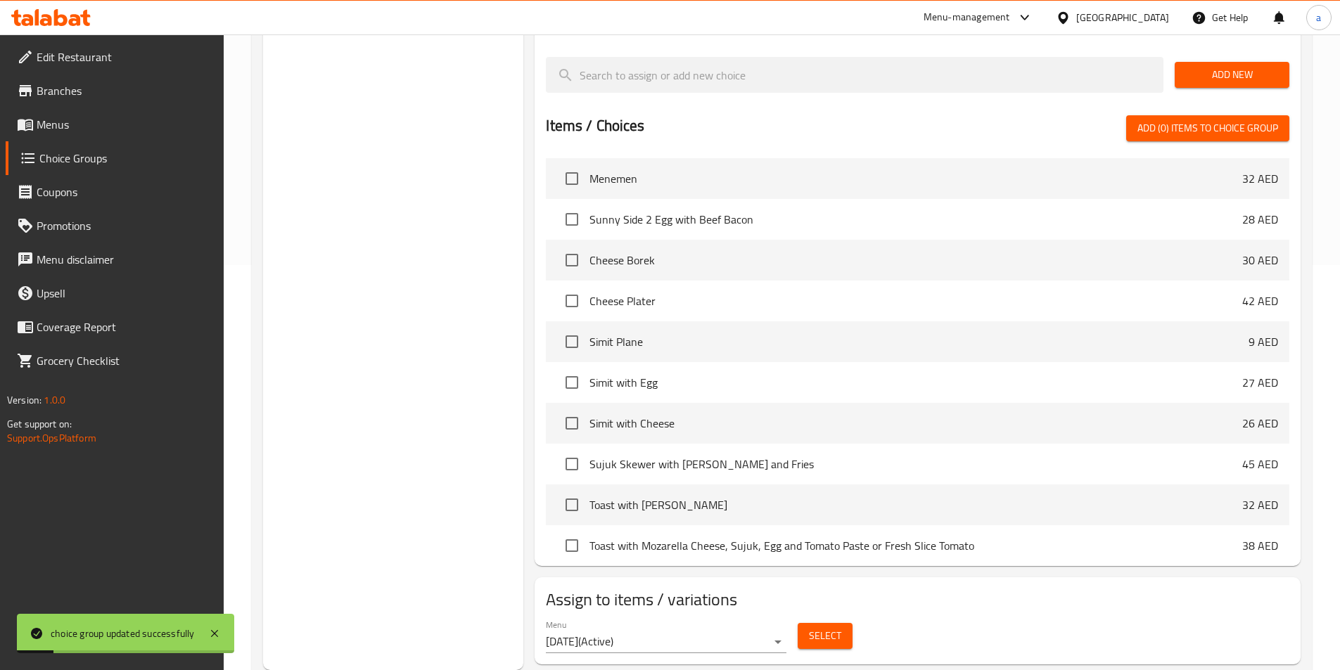
click at [814, 627] on span "Select" at bounding box center [825, 636] width 32 height 18
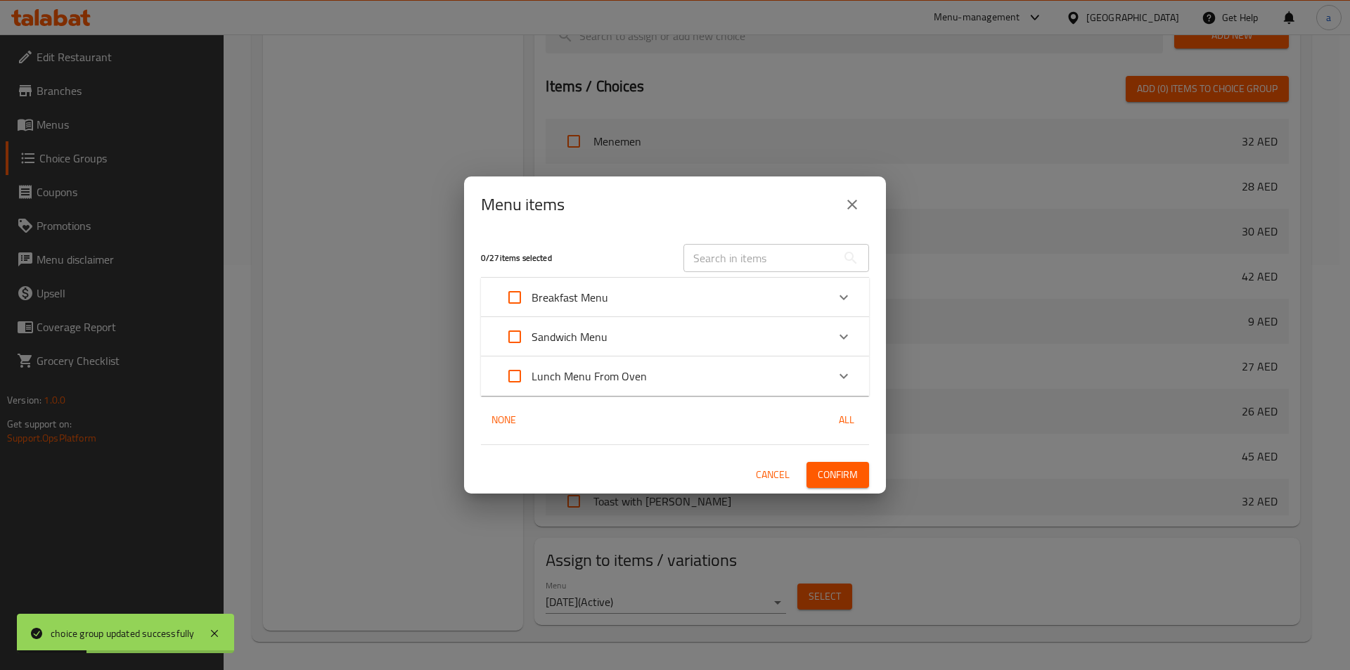
click at [563, 333] on p "Sandwich Menu" at bounding box center [570, 336] width 76 height 17
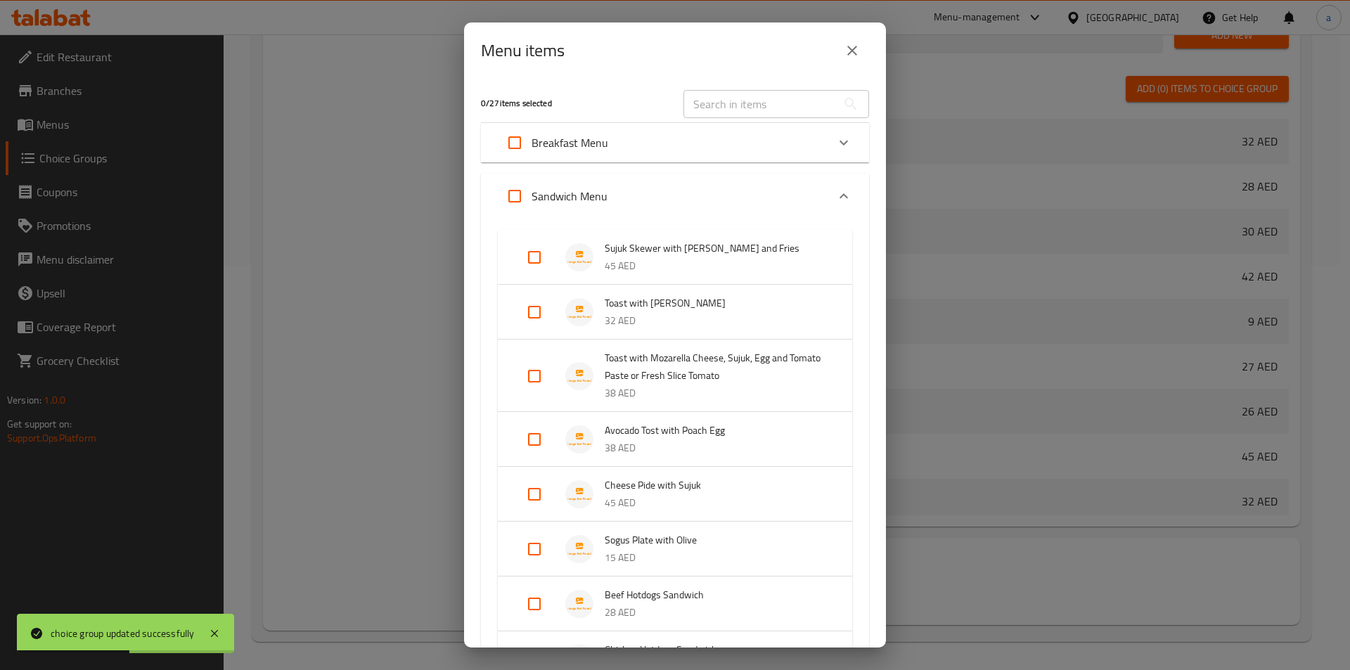
click at [527, 380] on input "Expand" at bounding box center [535, 376] width 34 height 34
checkbox input "true"
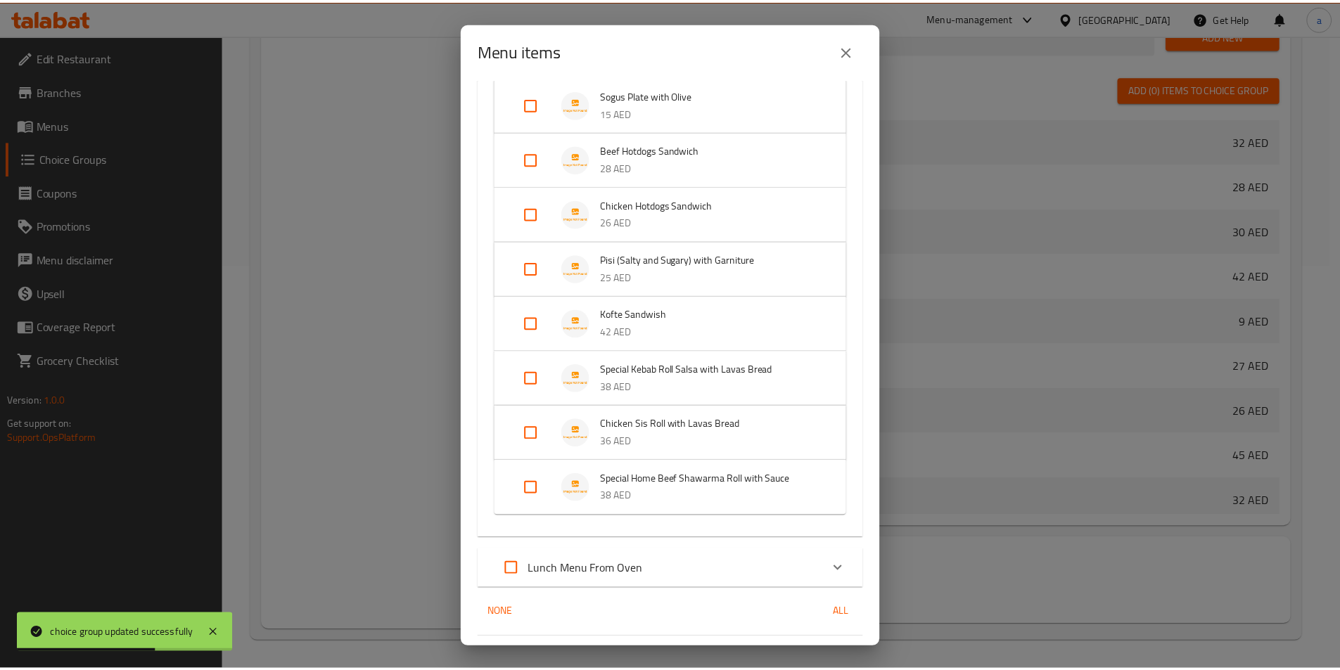
scroll to position [506, 0]
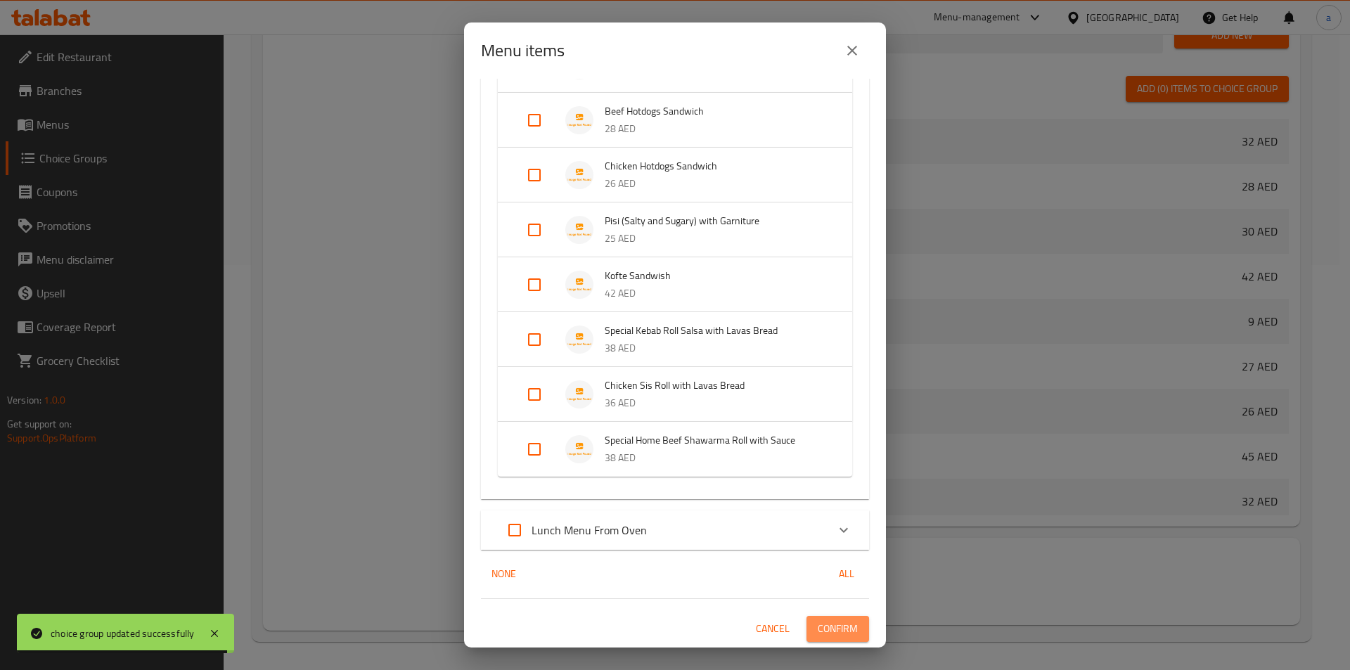
click at [821, 633] on span "Confirm" at bounding box center [838, 629] width 40 height 18
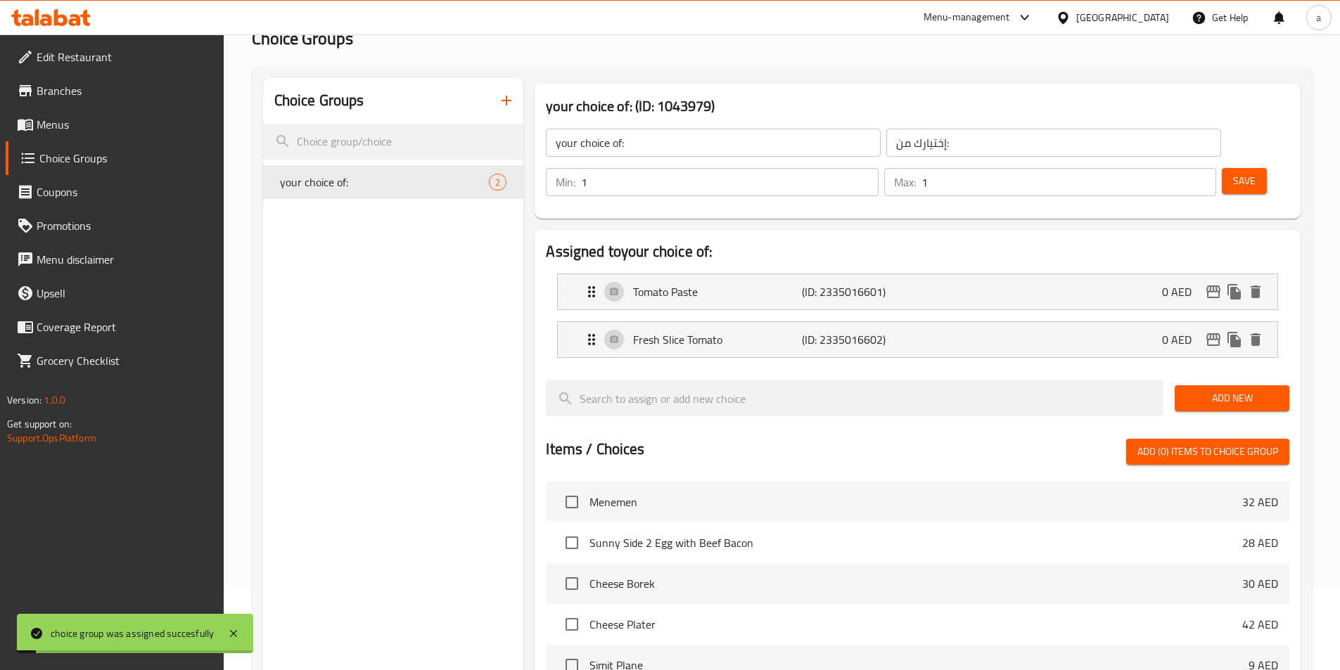
scroll to position [53, 0]
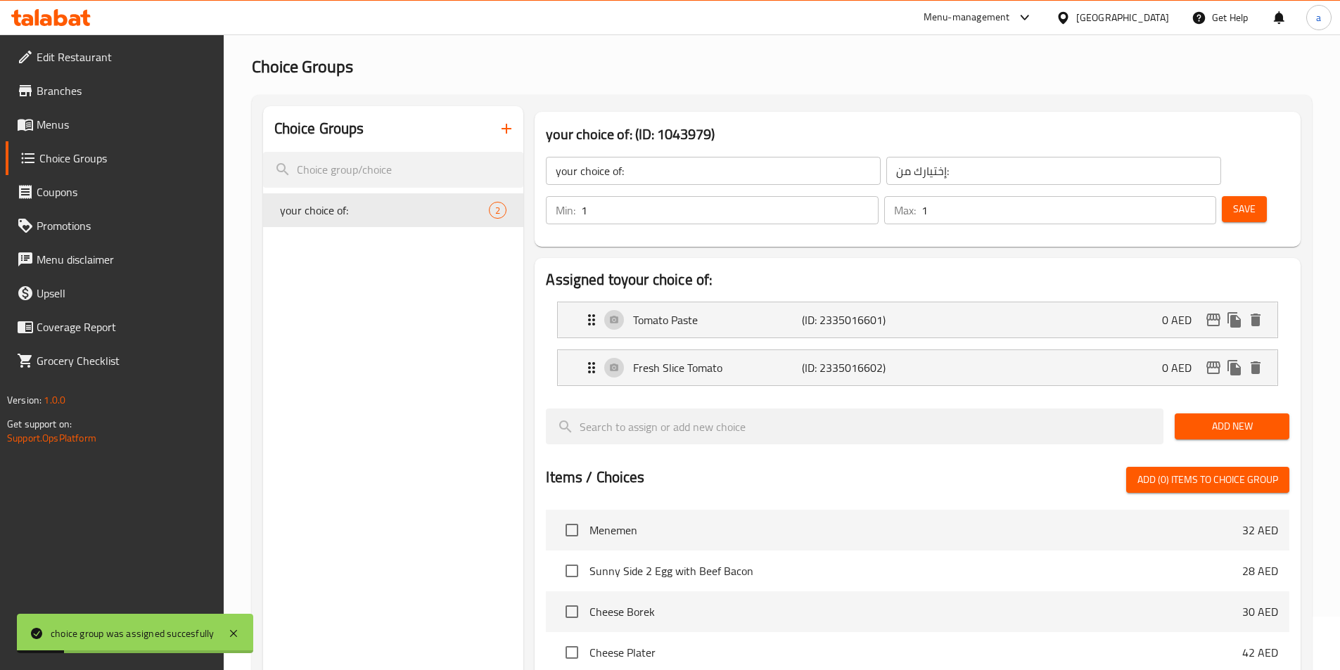
click at [56, 119] on span "Menus" at bounding box center [125, 124] width 176 height 17
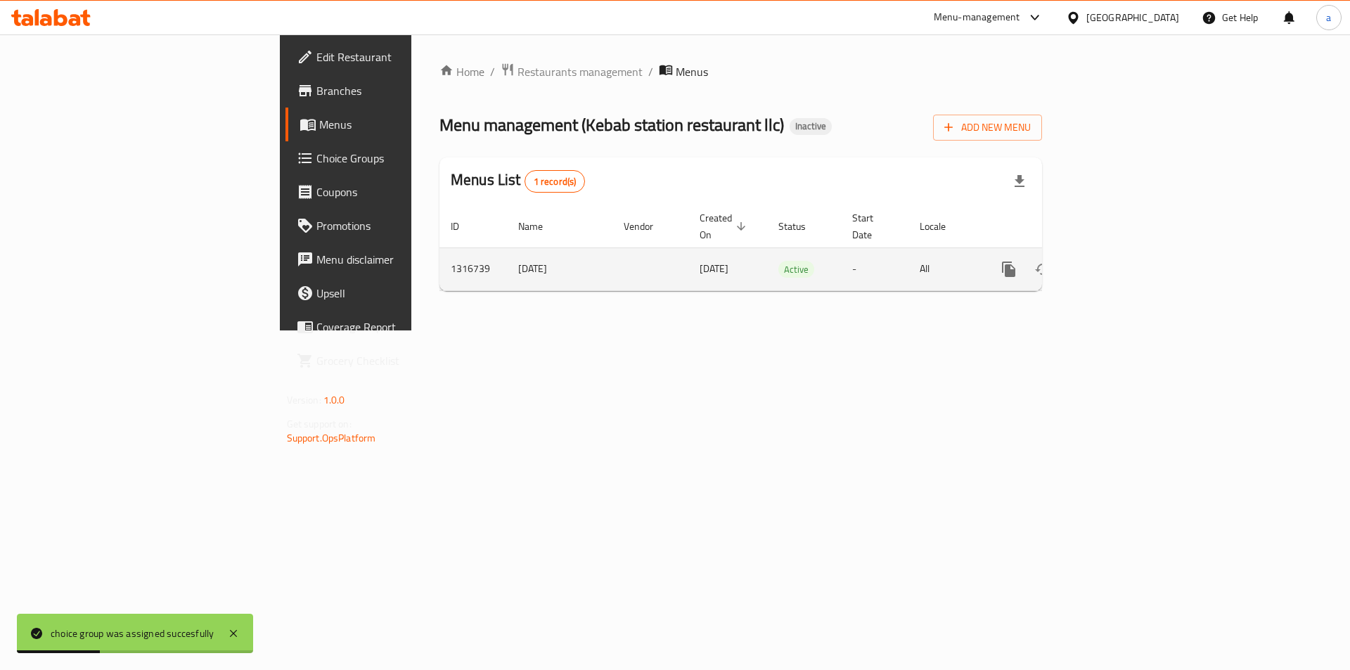
click at [1127, 259] on link "enhanced table" at bounding box center [1110, 269] width 34 height 34
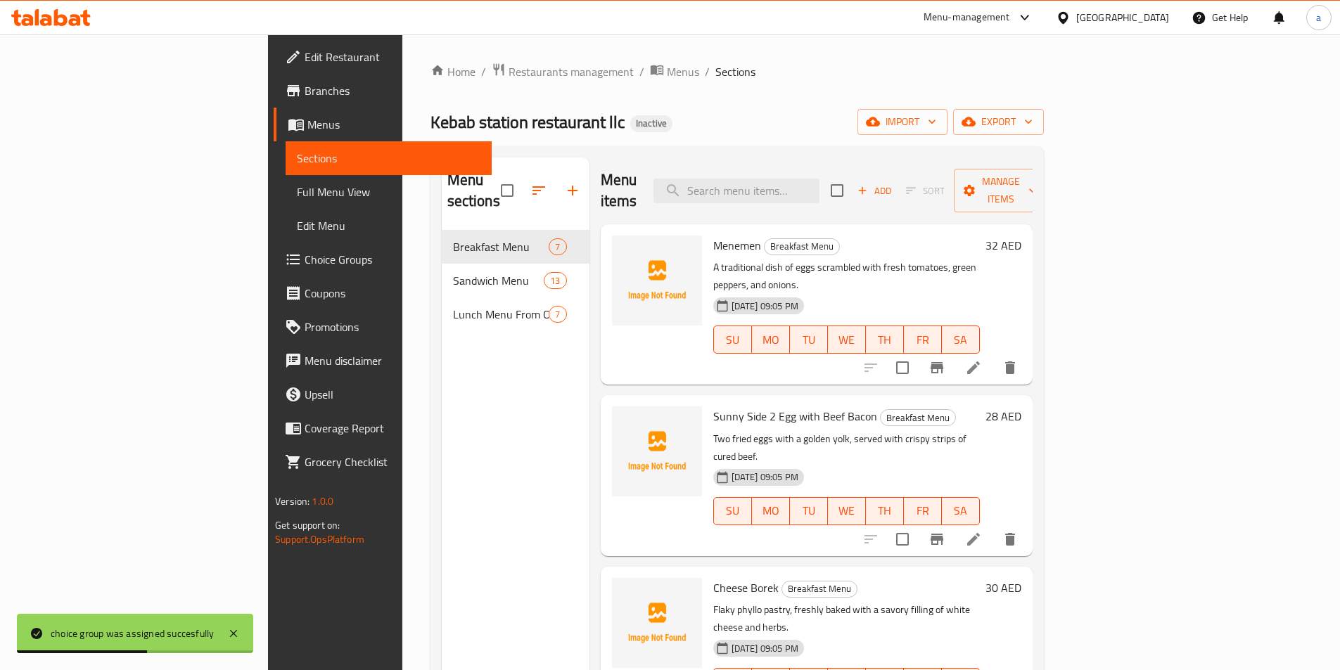
click at [297, 196] on span "Full Menu View" at bounding box center [389, 192] width 184 height 17
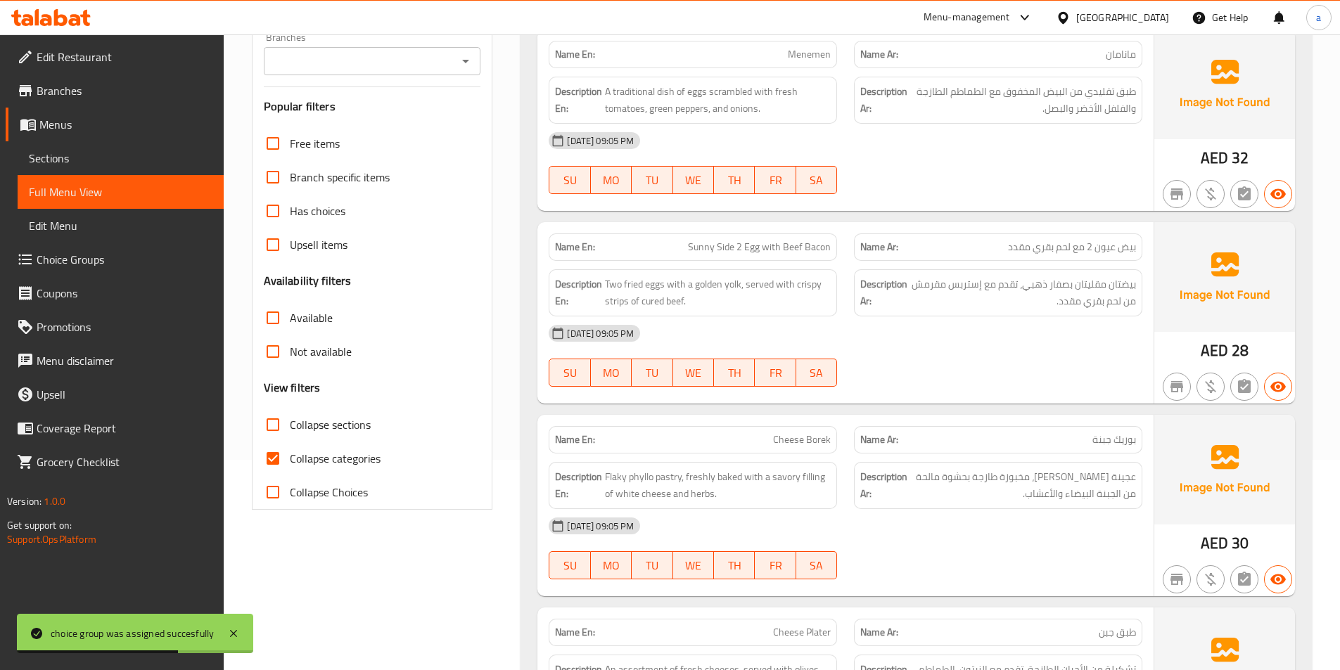
scroll to position [211, 0]
click at [304, 451] on span "Collapse categories" at bounding box center [335, 457] width 91 height 17
click at [290, 451] on input "Collapse categories" at bounding box center [273, 458] width 34 height 34
checkbox input "false"
click at [312, 429] on span "Collapse sections" at bounding box center [330, 424] width 81 height 17
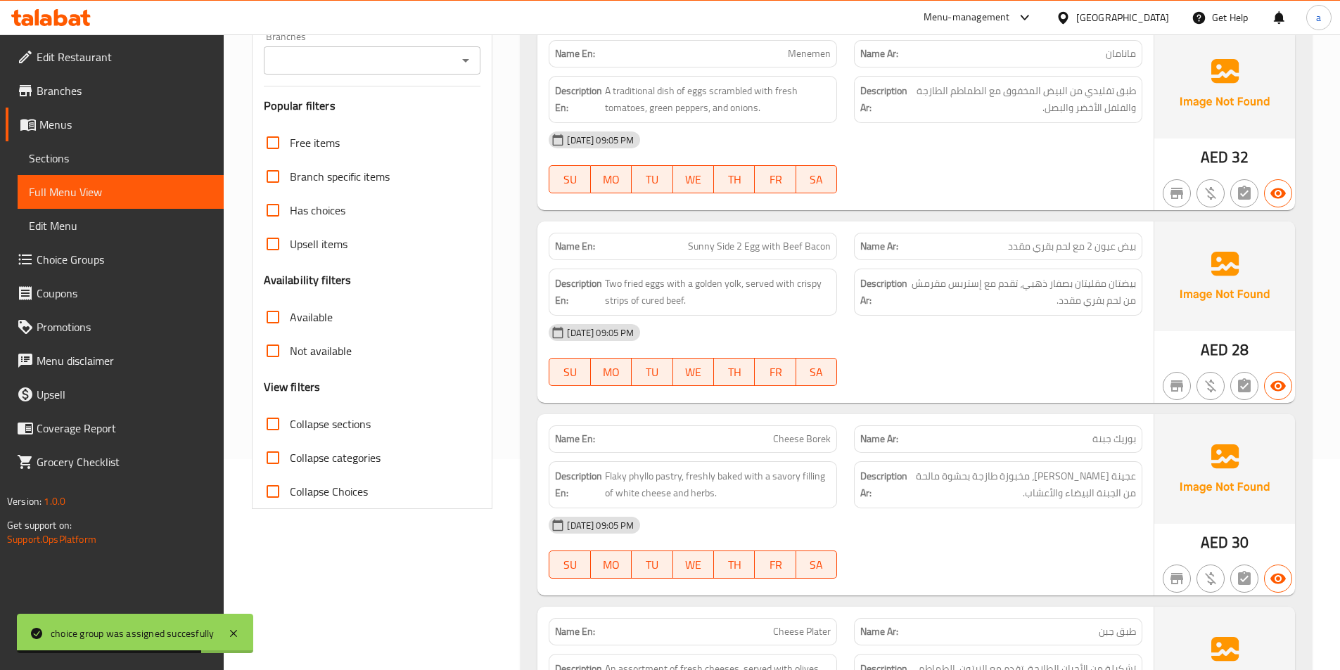
click at [290, 429] on input "Collapse sections" at bounding box center [273, 424] width 34 height 34
checkbox input "true"
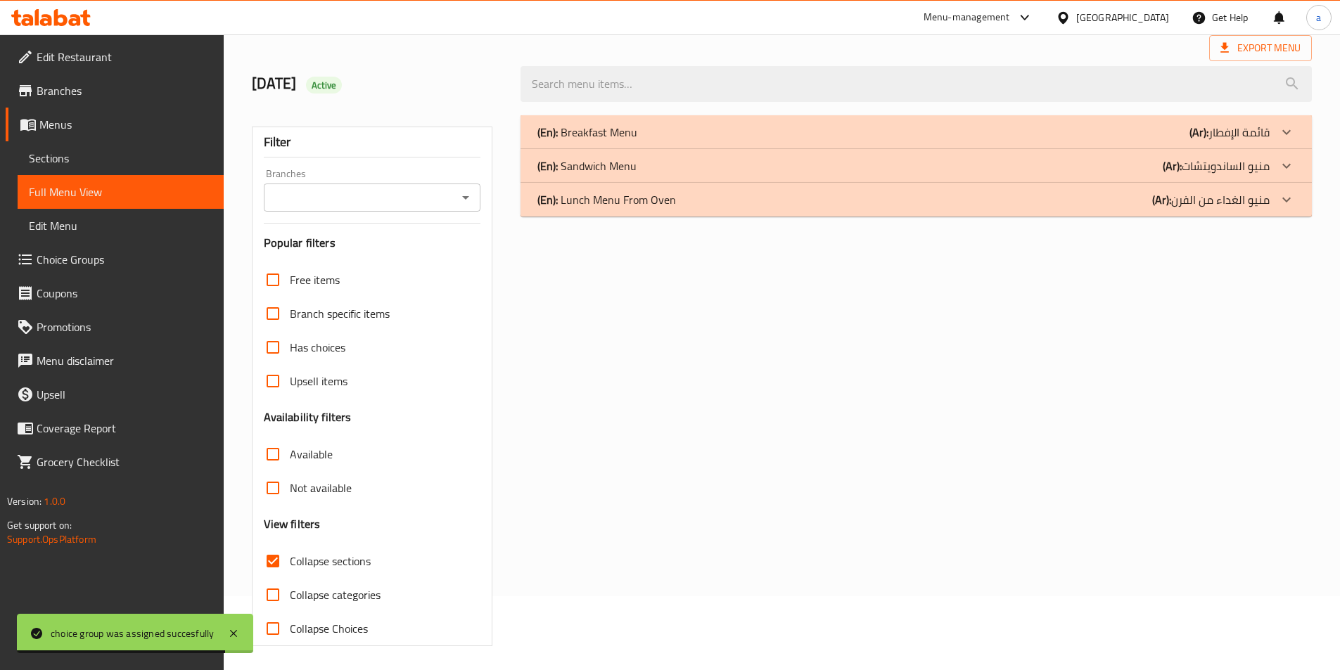
scroll to position [0, 0]
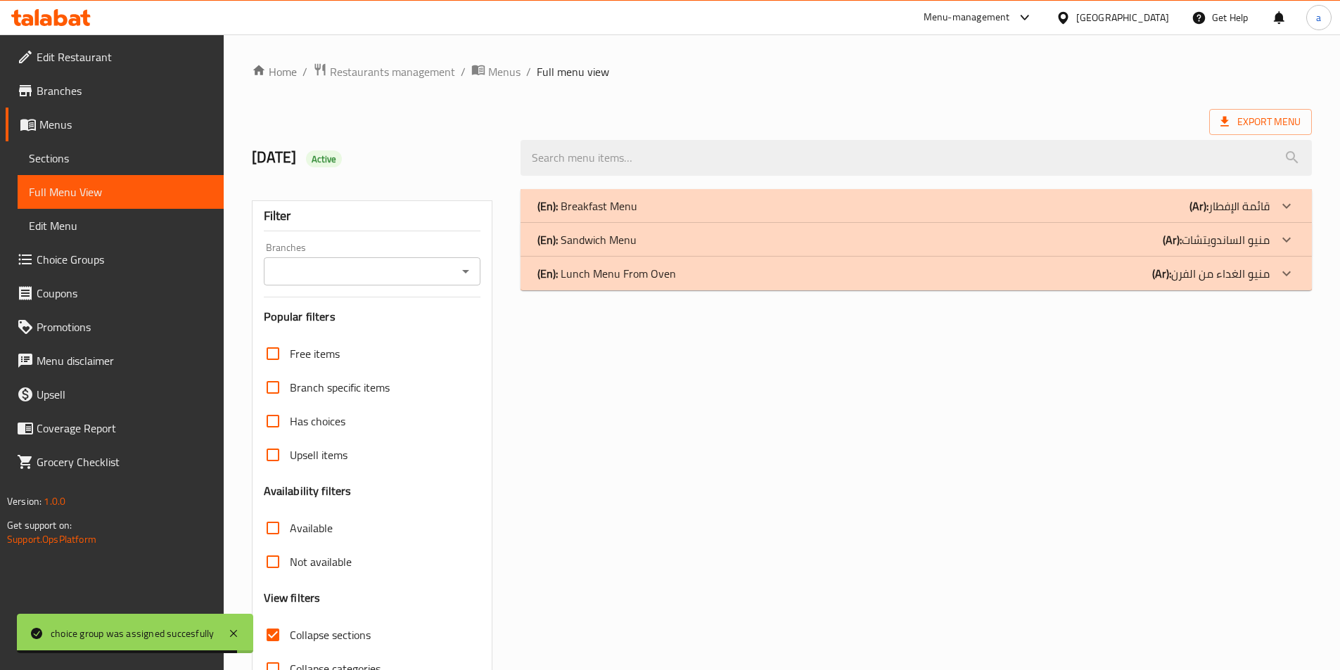
click at [634, 278] on p "(En): Lunch Menu From Oven" at bounding box center [606, 273] width 139 height 17
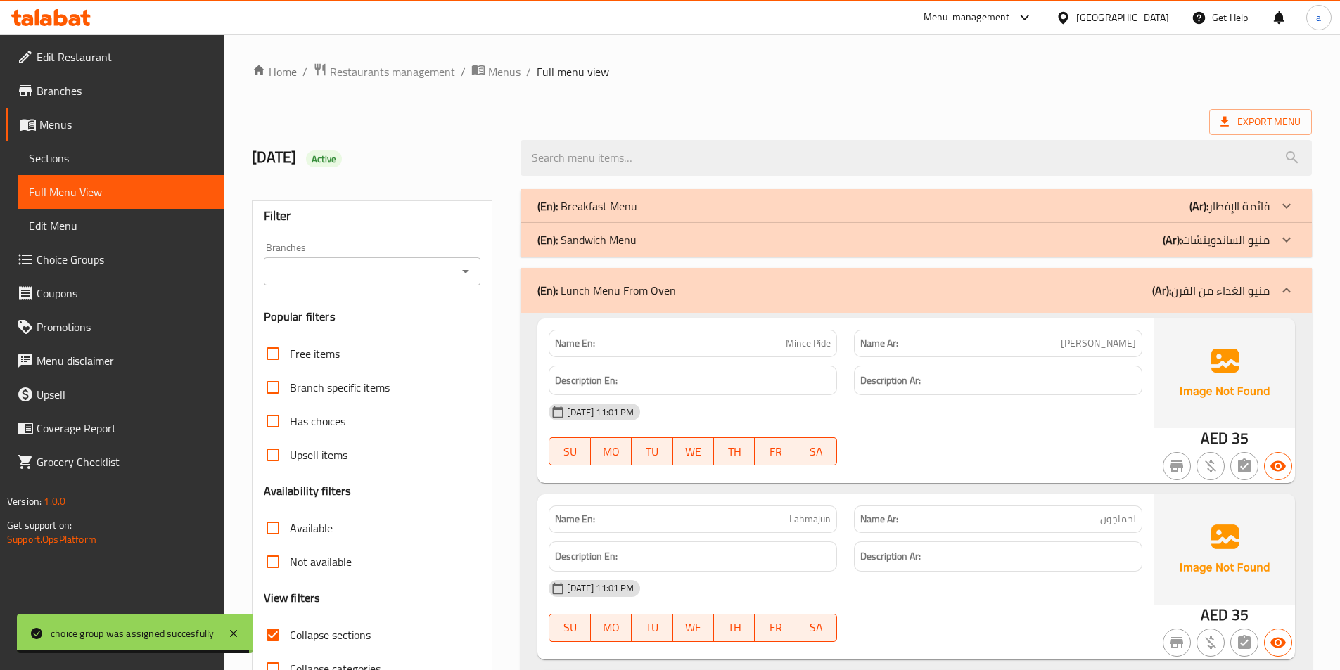
click at [652, 244] on div "(En): Sandwich Menu (Ar): منيو الساندويتشات" at bounding box center [903, 239] width 732 height 17
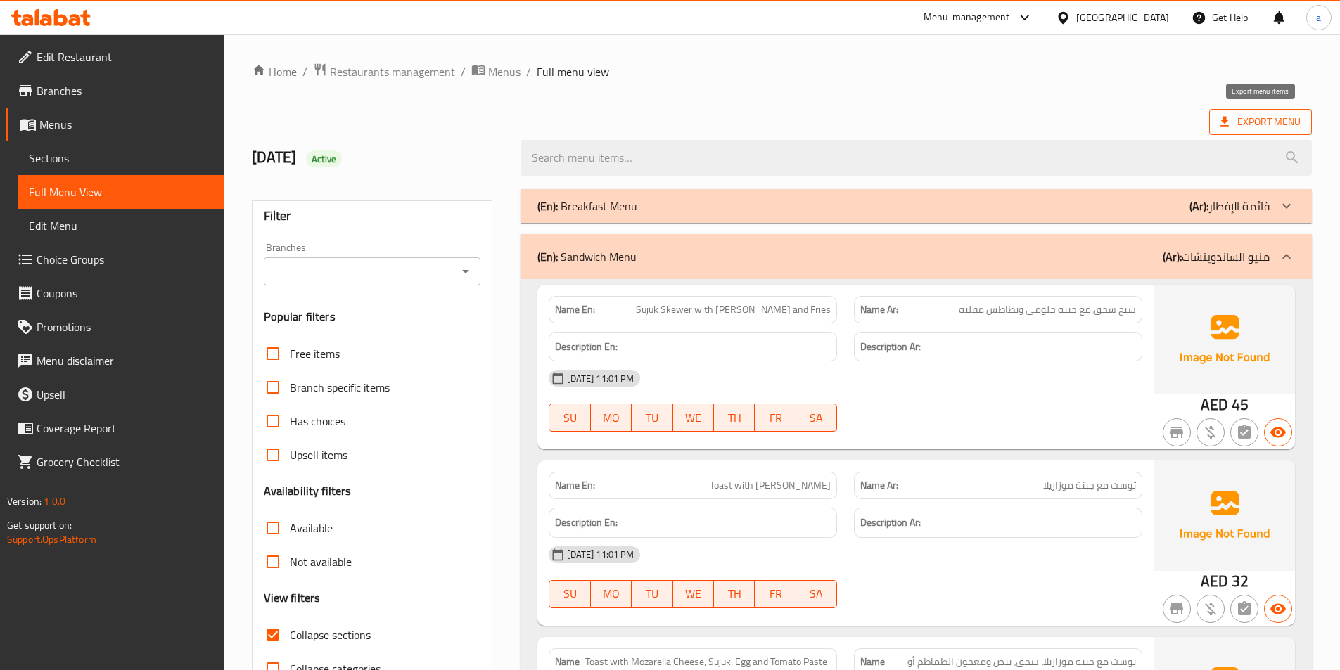
click at [1233, 111] on span "Export Menu" at bounding box center [1260, 122] width 103 height 26
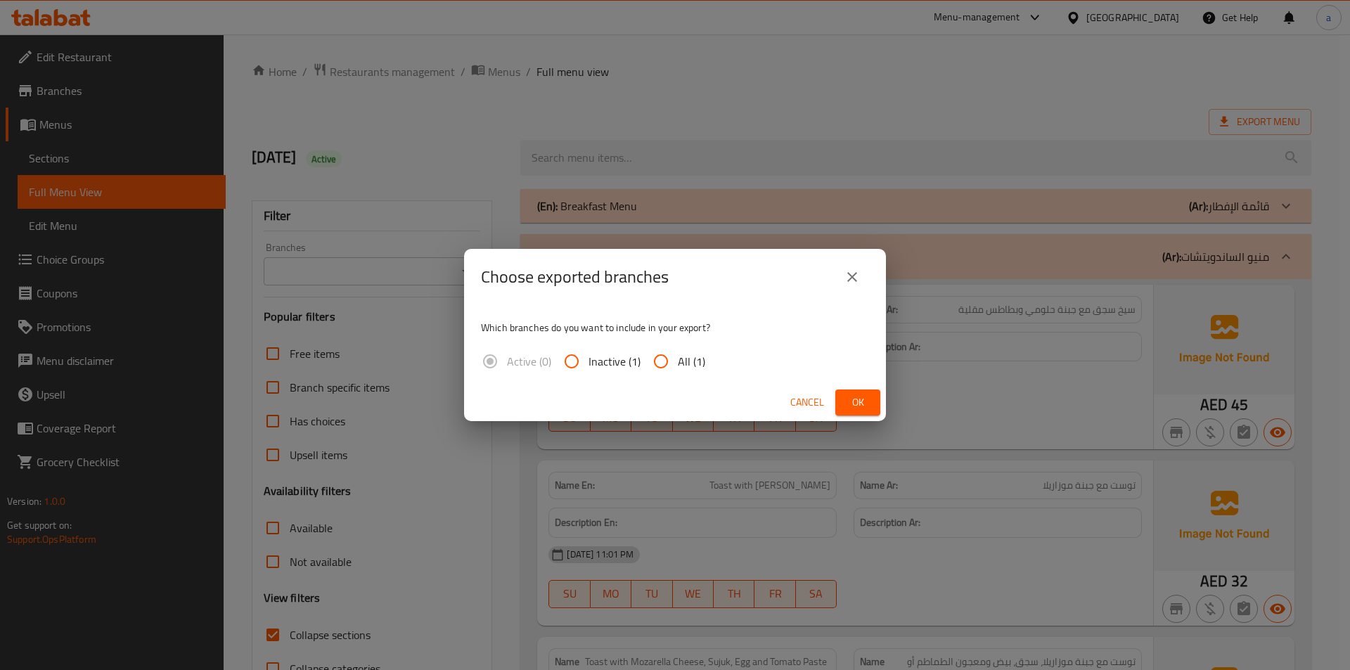
click at [680, 361] on span "All (1)" at bounding box center [691, 361] width 27 height 17
click at [678, 361] on input "All (1)" at bounding box center [661, 362] width 34 height 34
radio input "true"
click at [855, 409] on span "Ok" at bounding box center [858, 403] width 23 height 18
